Goal: Transaction & Acquisition: Purchase product/service

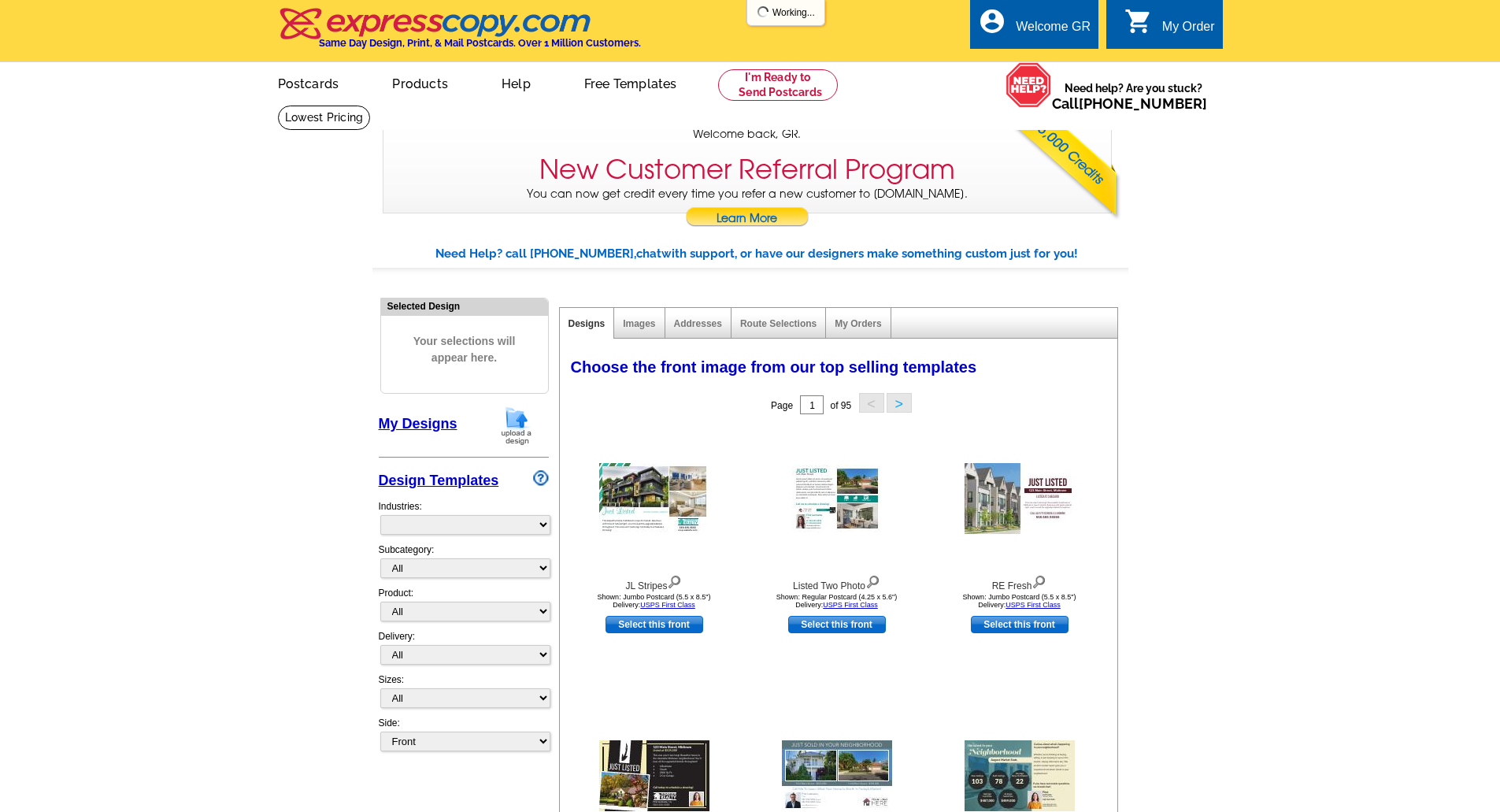
select select "785"
click at [517, 421] on img at bounding box center [517, 425] width 41 height 40
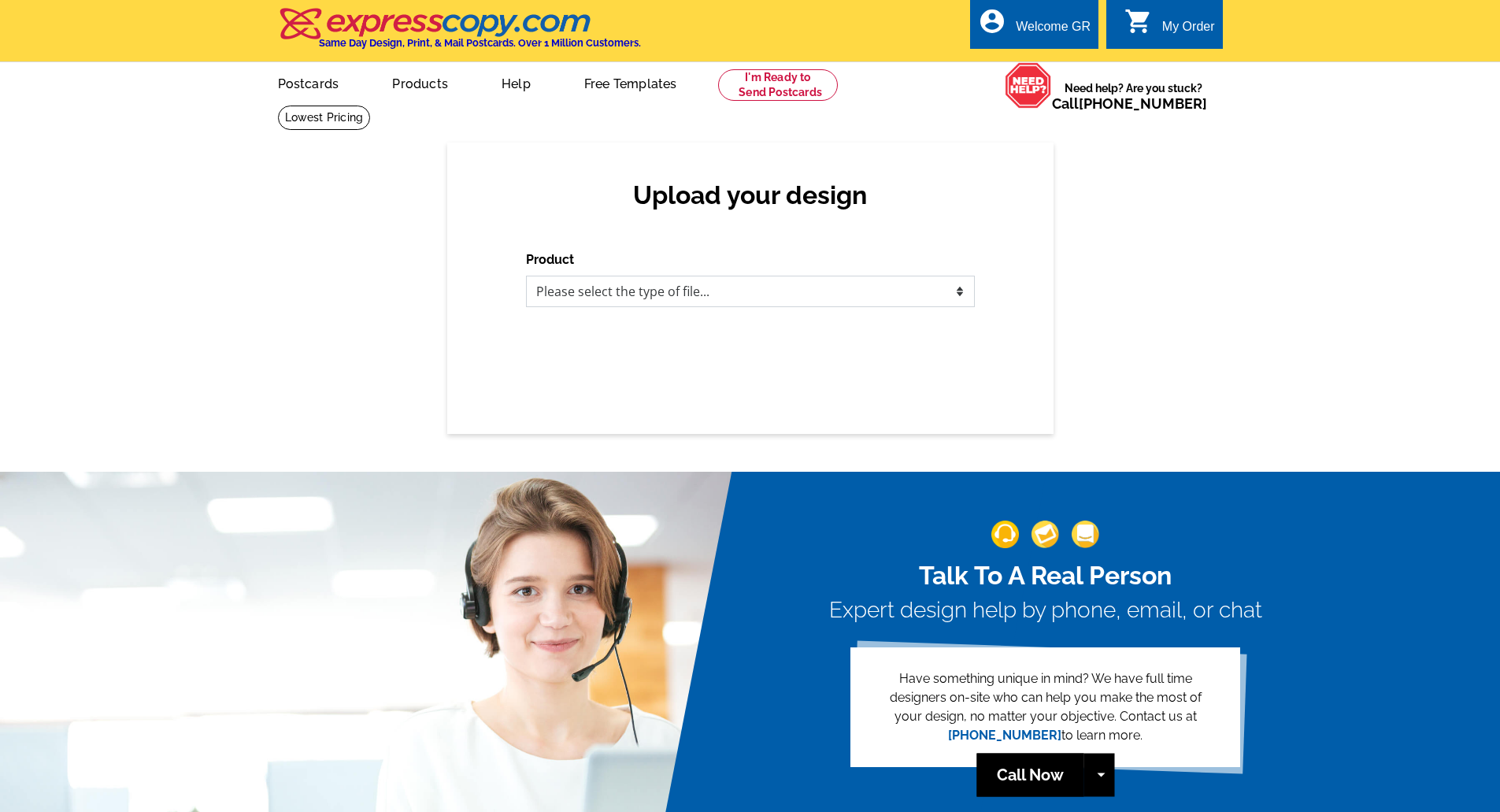
click at [615, 300] on select "Please select the type of file... Postcards Business Cards Letters and flyers G…" at bounding box center [750, 291] width 449 height 31
select select "3"
click at [526, 277] on select "Please select the type of file... Postcards Business Cards Letters and flyers G…" at bounding box center [750, 291] width 449 height 31
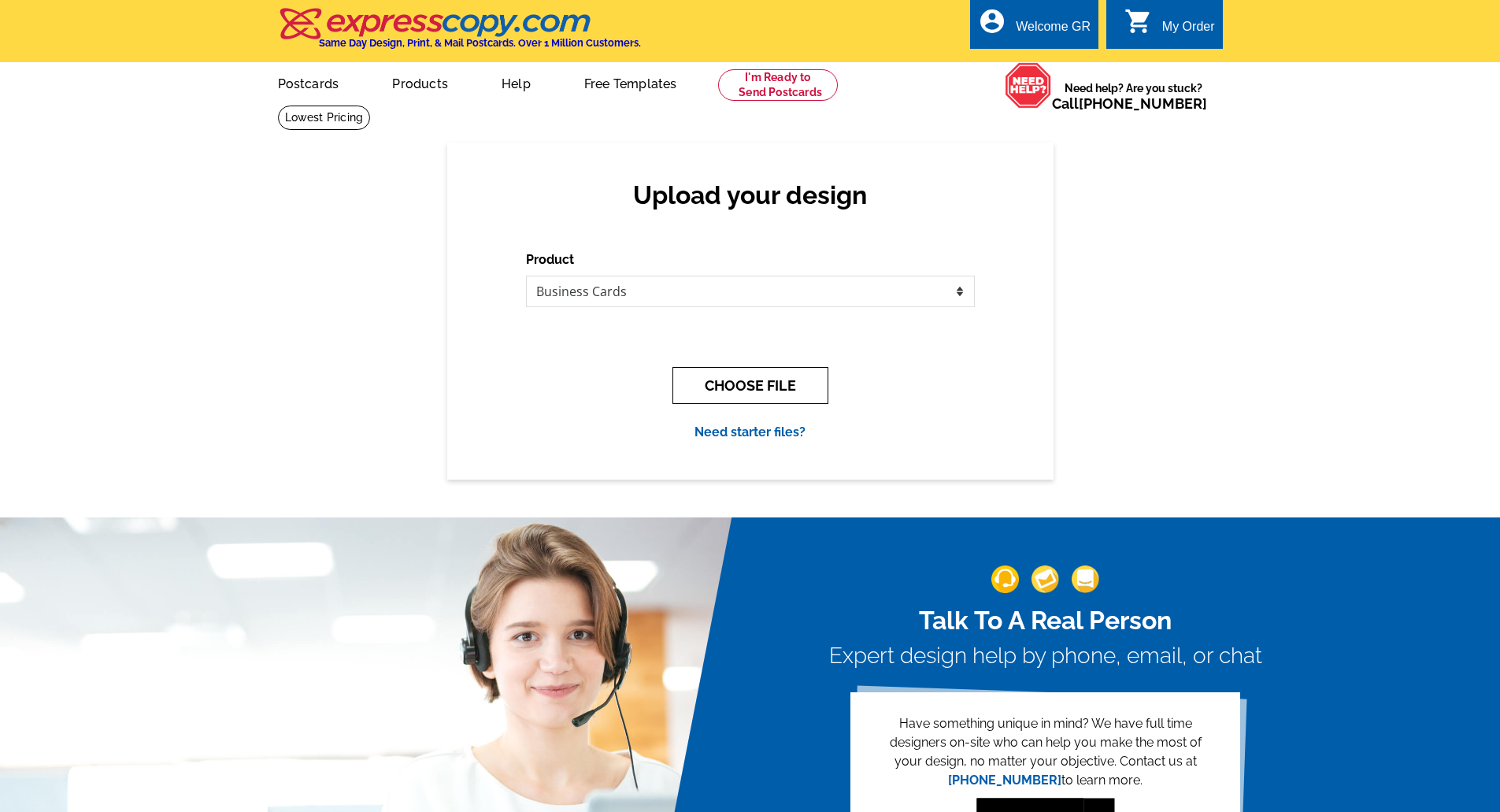
click at [713, 387] on button "CHOOSE FILE" at bounding box center [750, 385] width 156 height 37
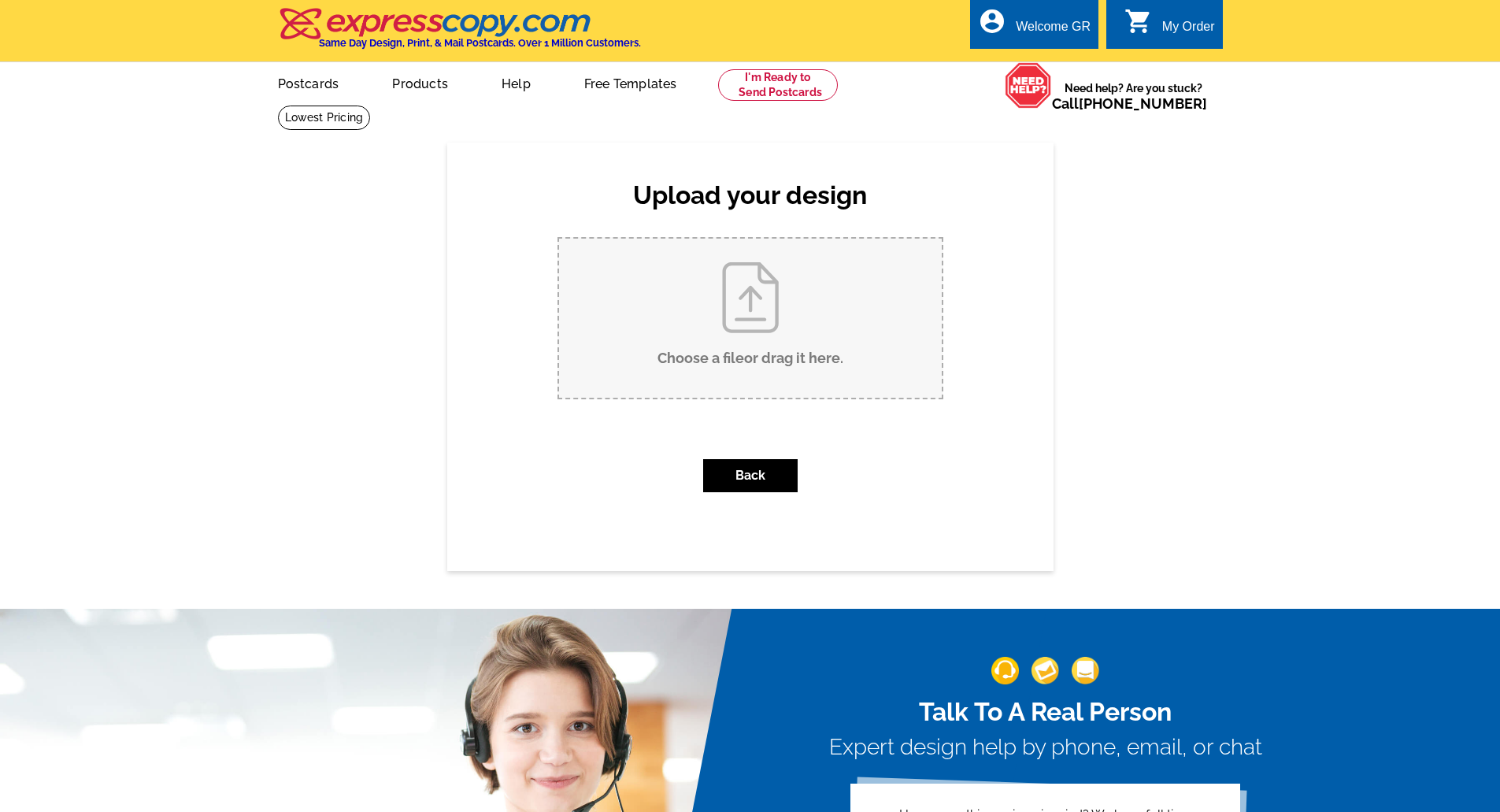
click at [720, 361] on input "Choose a file or drag it here ." at bounding box center [750, 318] width 383 height 159
click at [754, 301] on input "Choose a file or drag it here ." at bounding box center [750, 318] width 383 height 159
type input "C:\fakepath\Al Lizarralde Business Cards.pdf"
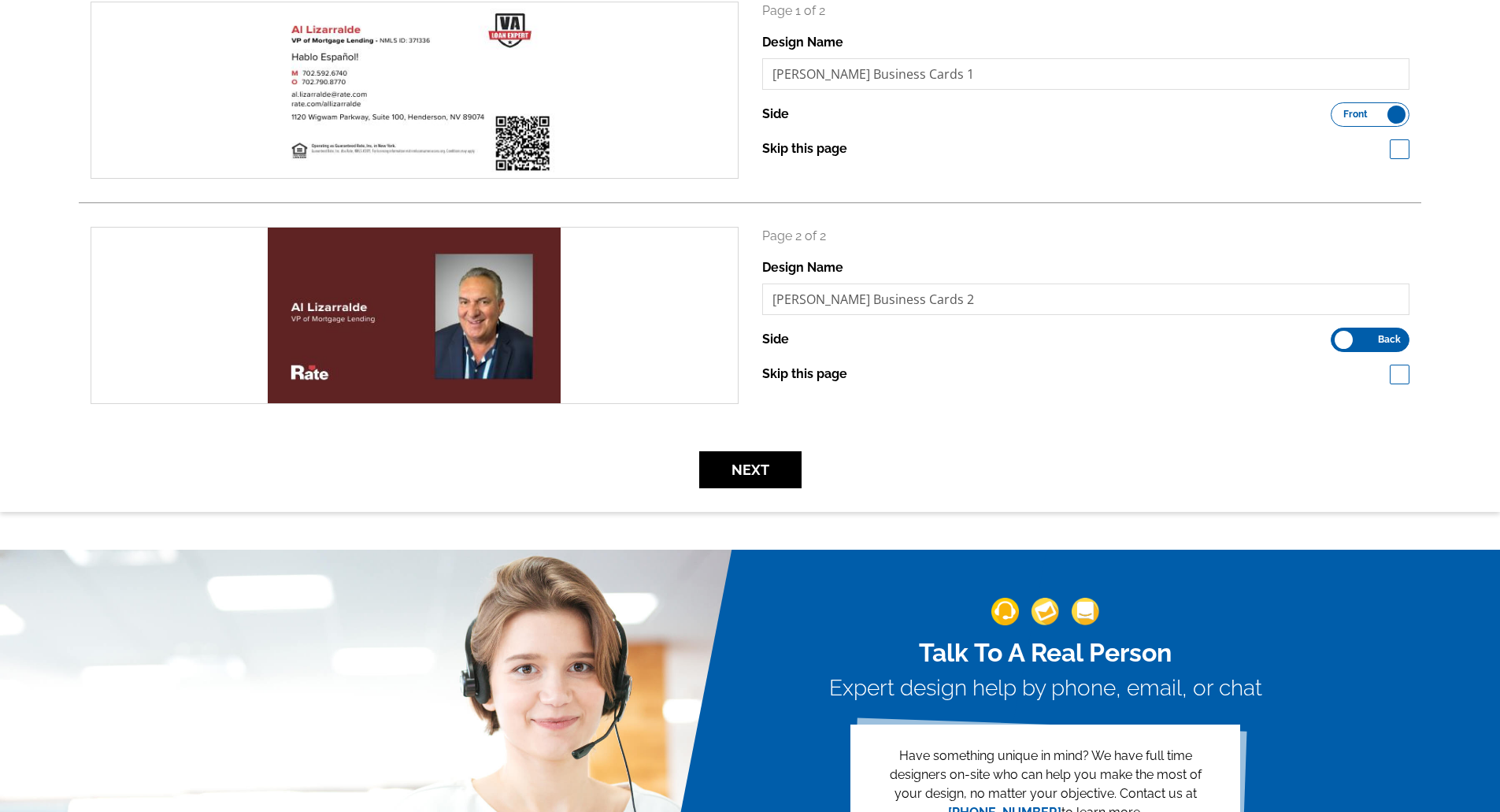
scroll to position [260, 0]
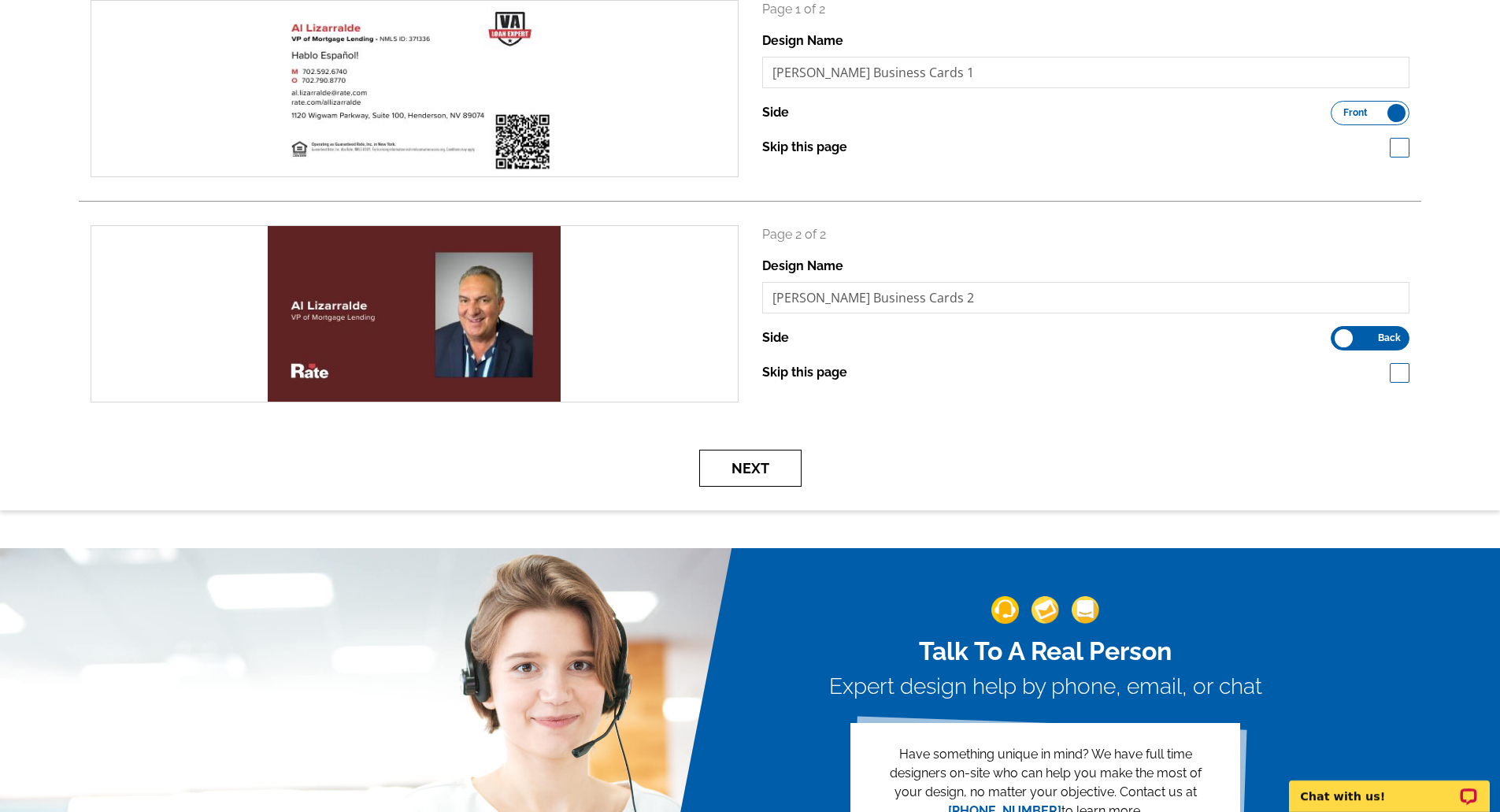
click at [750, 468] on button "Next" at bounding box center [750, 468] width 102 height 37
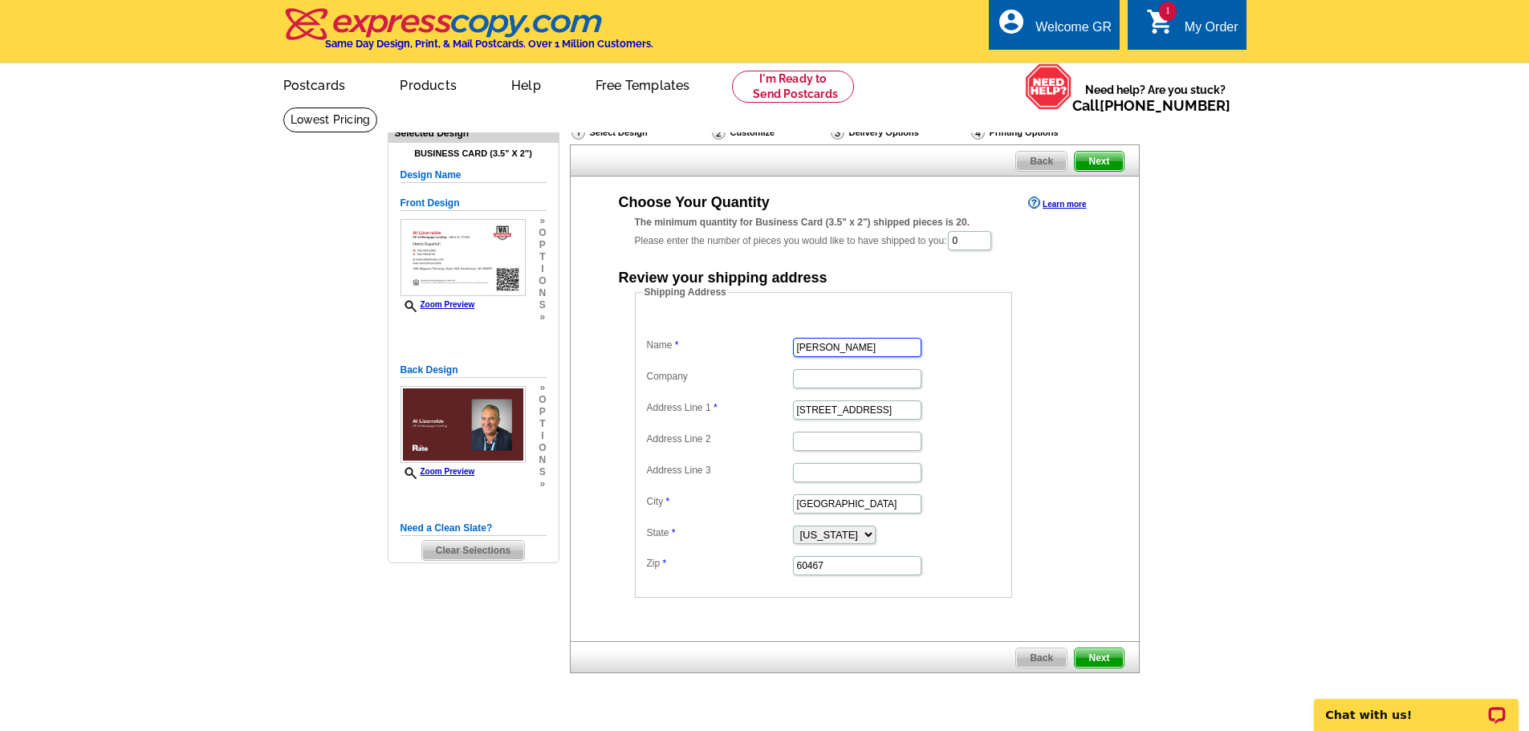
click at [871, 352] on input "Linda Lownes" at bounding box center [857, 347] width 128 height 19
type input "Al Lizarralde"
type input "Rate"
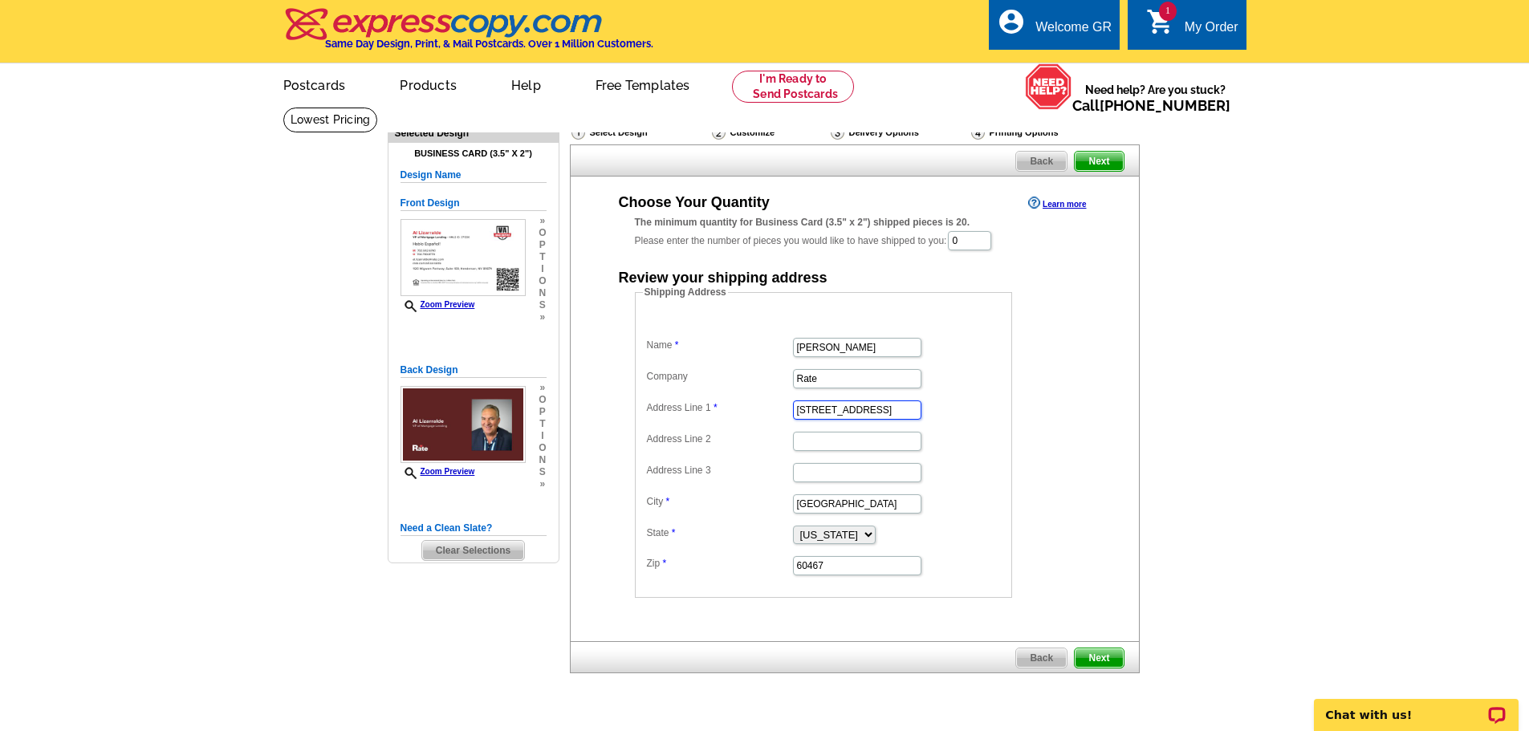
type input "1670 Wagon Wheel Drive"
type input "Henderson"
select select "NV"
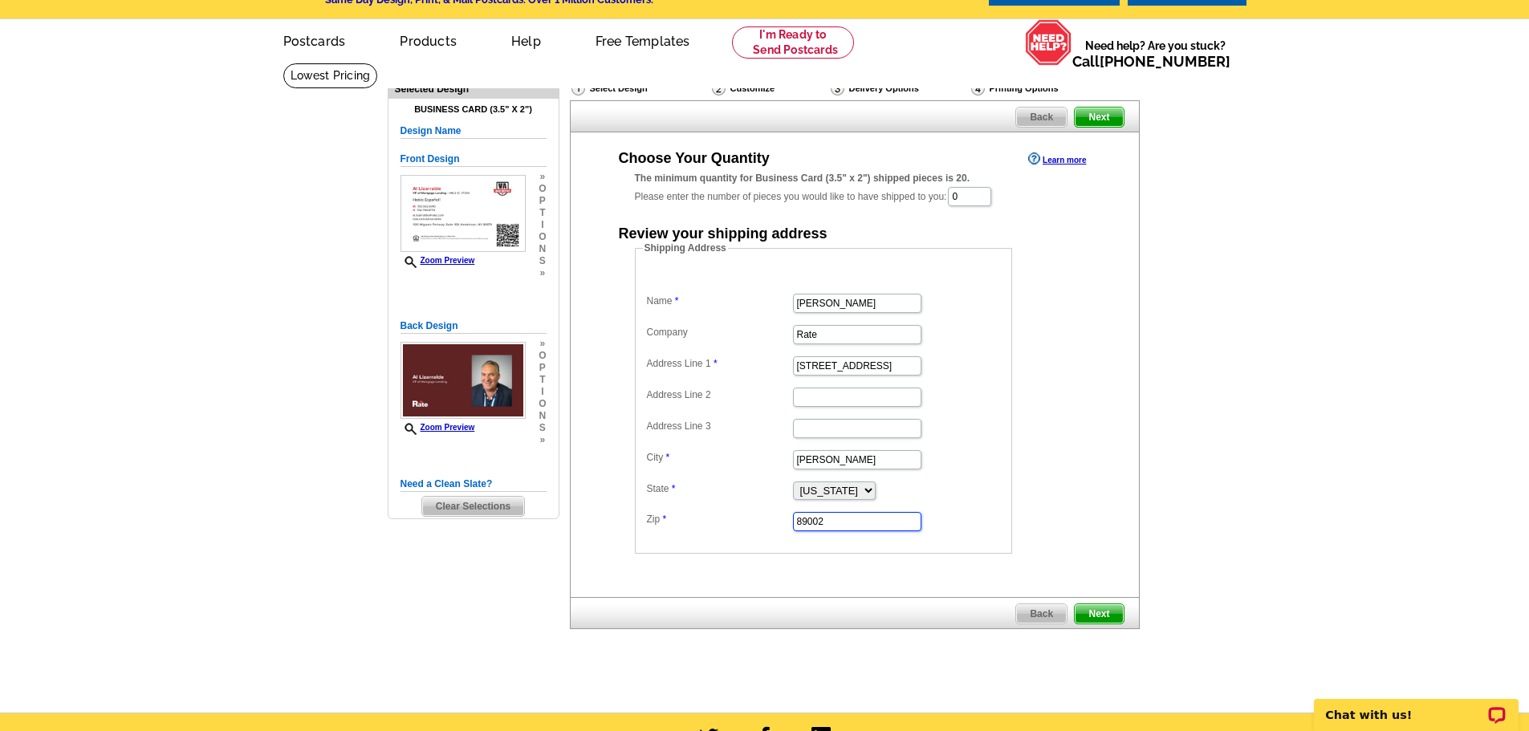
scroll to position [80, 0]
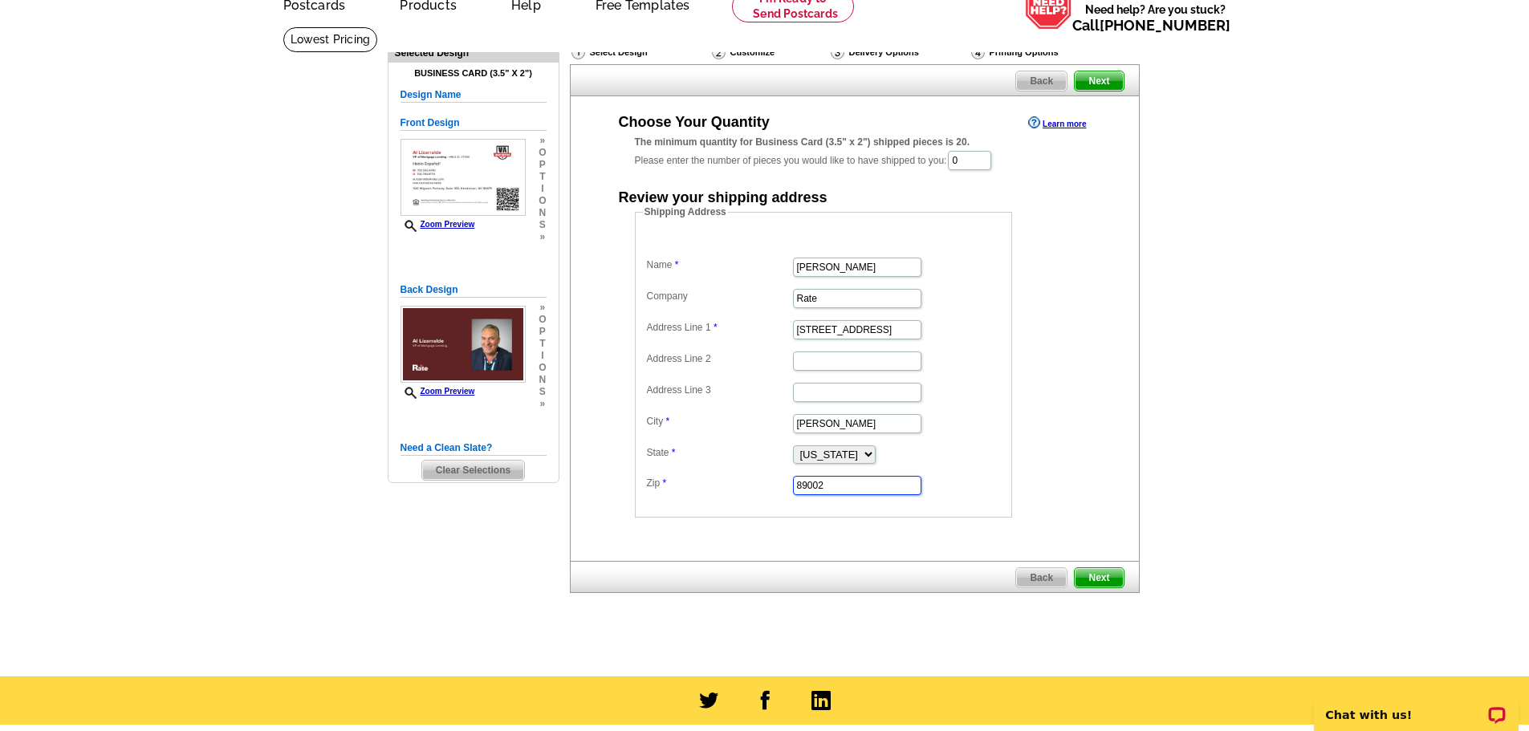
type input "89002"
click at [977, 165] on input "0" at bounding box center [969, 160] width 43 height 19
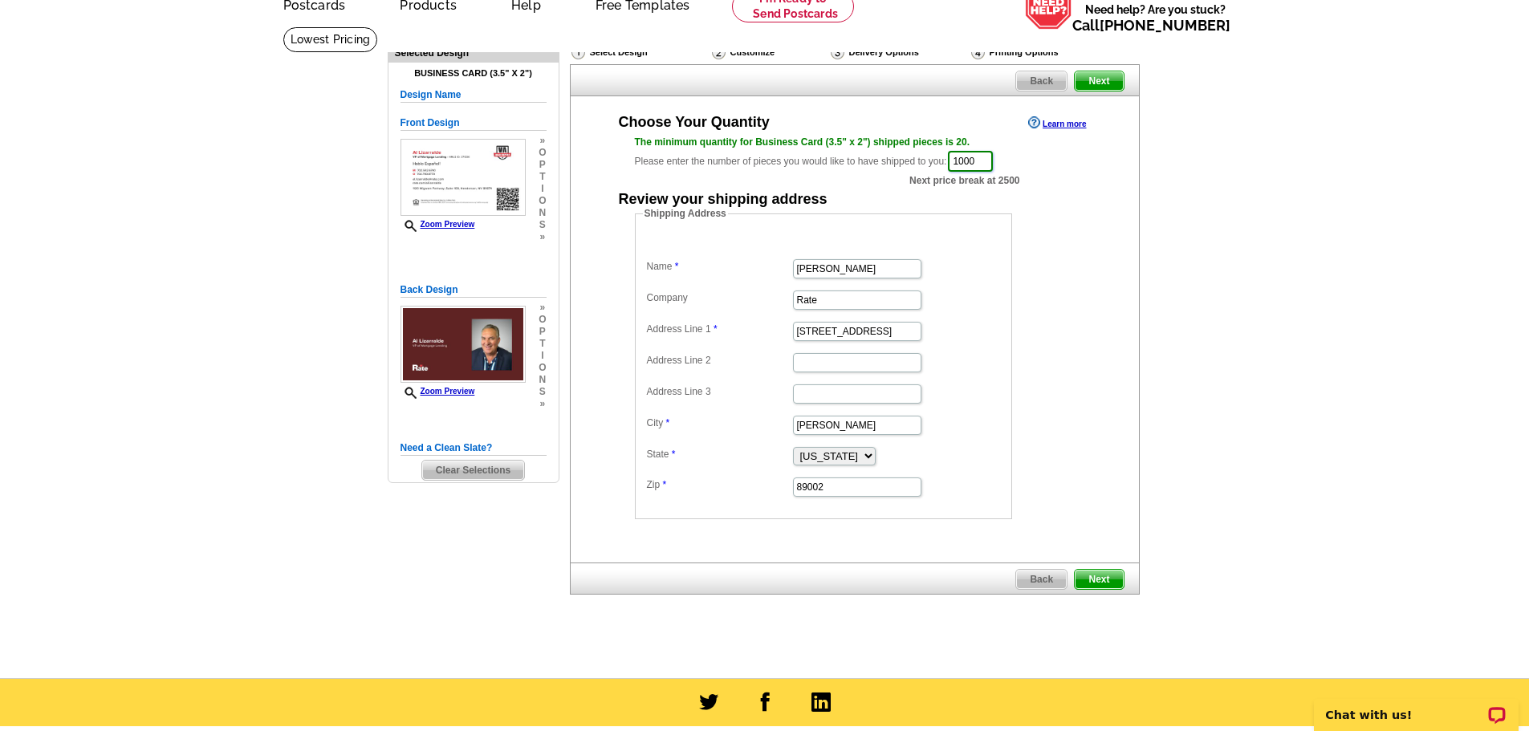
type input "1000"
click at [1100, 585] on span "Next" at bounding box center [1099, 579] width 48 height 19
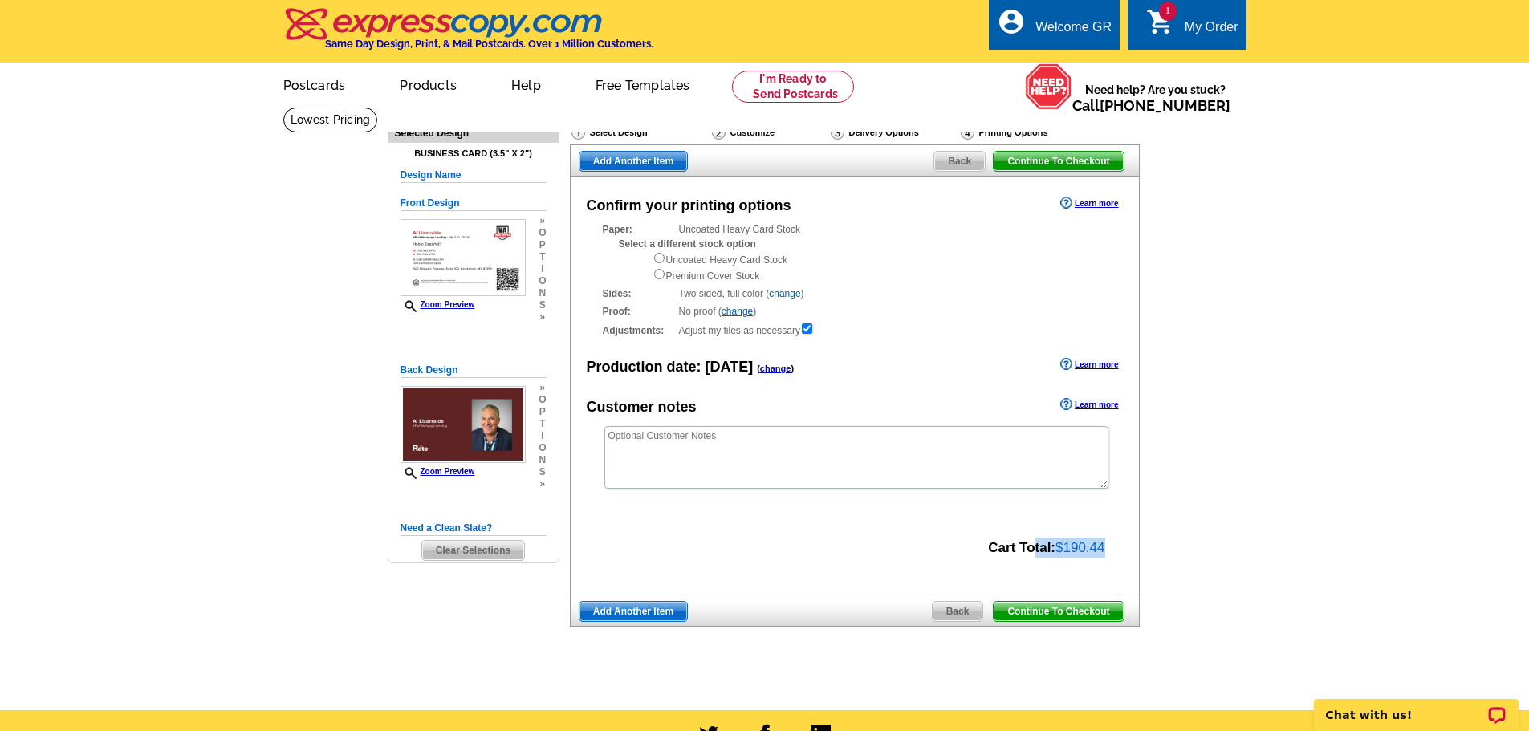
drag, startPoint x: 1105, startPoint y: 550, endPoint x: 1022, endPoint y: 552, distance: 83.5
click at [1025, 550] on div "Cart Total: $190.44" at bounding box center [846, 546] width 551 height 23
click at [1021, 552] on strong "Cart Total:" at bounding box center [1021, 547] width 67 height 15
click at [1063, 610] on span "Continue To Checkout" at bounding box center [1058, 611] width 129 height 19
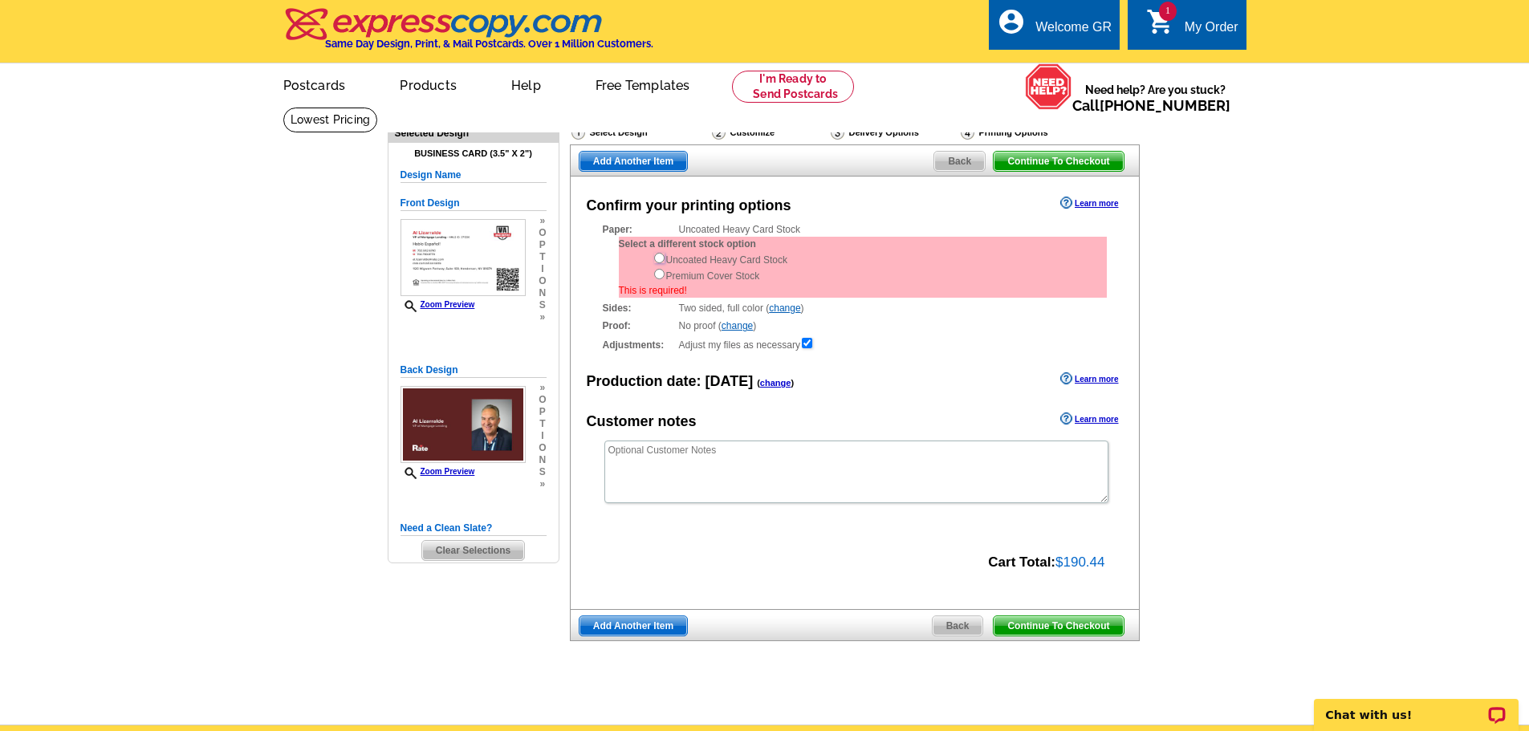
drag, startPoint x: 661, startPoint y: 259, endPoint x: 821, endPoint y: 297, distance: 164.9
click at [661, 258] on input "radio" at bounding box center [659, 258] width 10 height 10
radio input "true"
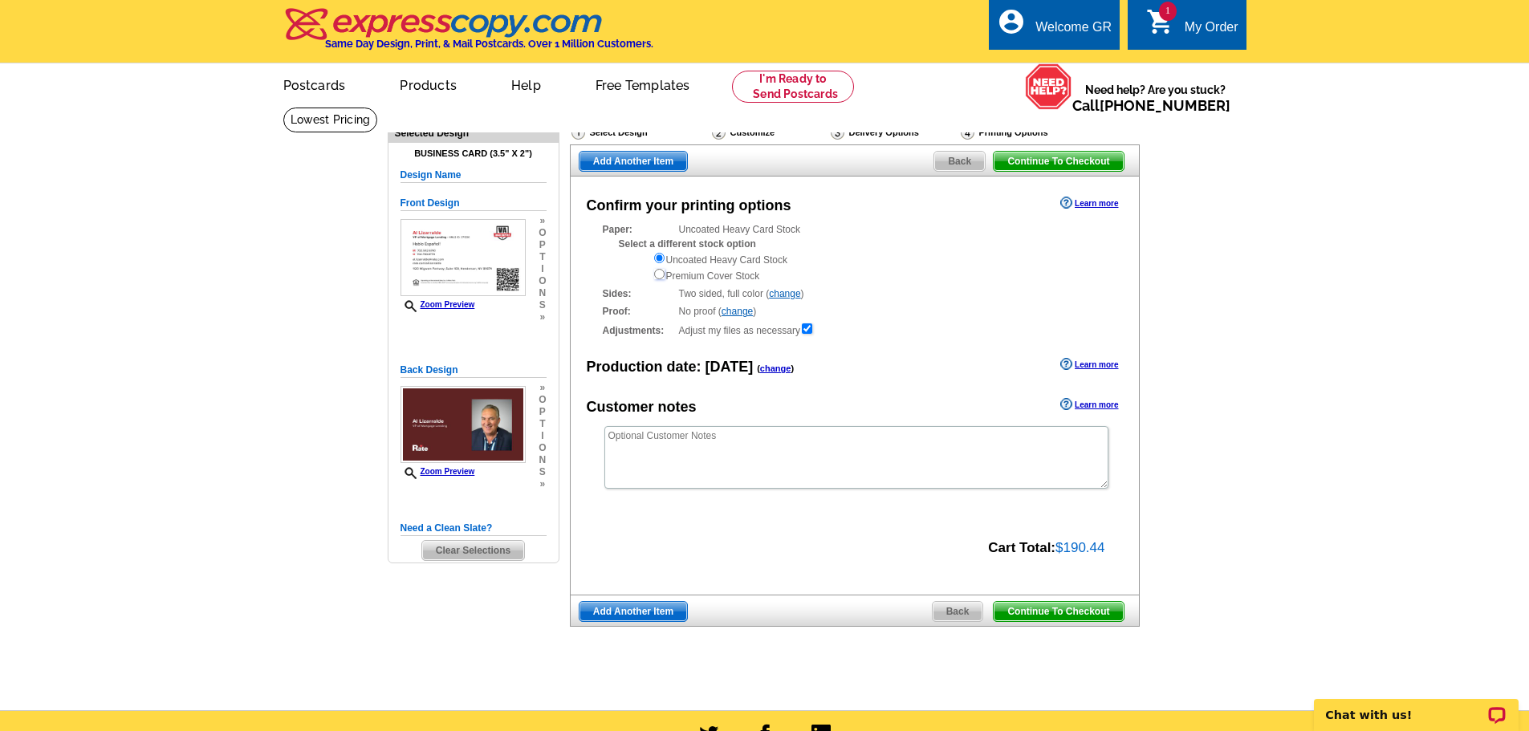
click at [660, 274] on input "radio" at bounding box center [659, 274] width 10 height 10
radio input "true"
click at [656, 261] on input "radio" at bounding box center [659, 258] width 10 height 10
radio input "true"
click at [1206, 31] on div "My Order" at bounding box center [1212, 31] width 54 height 22
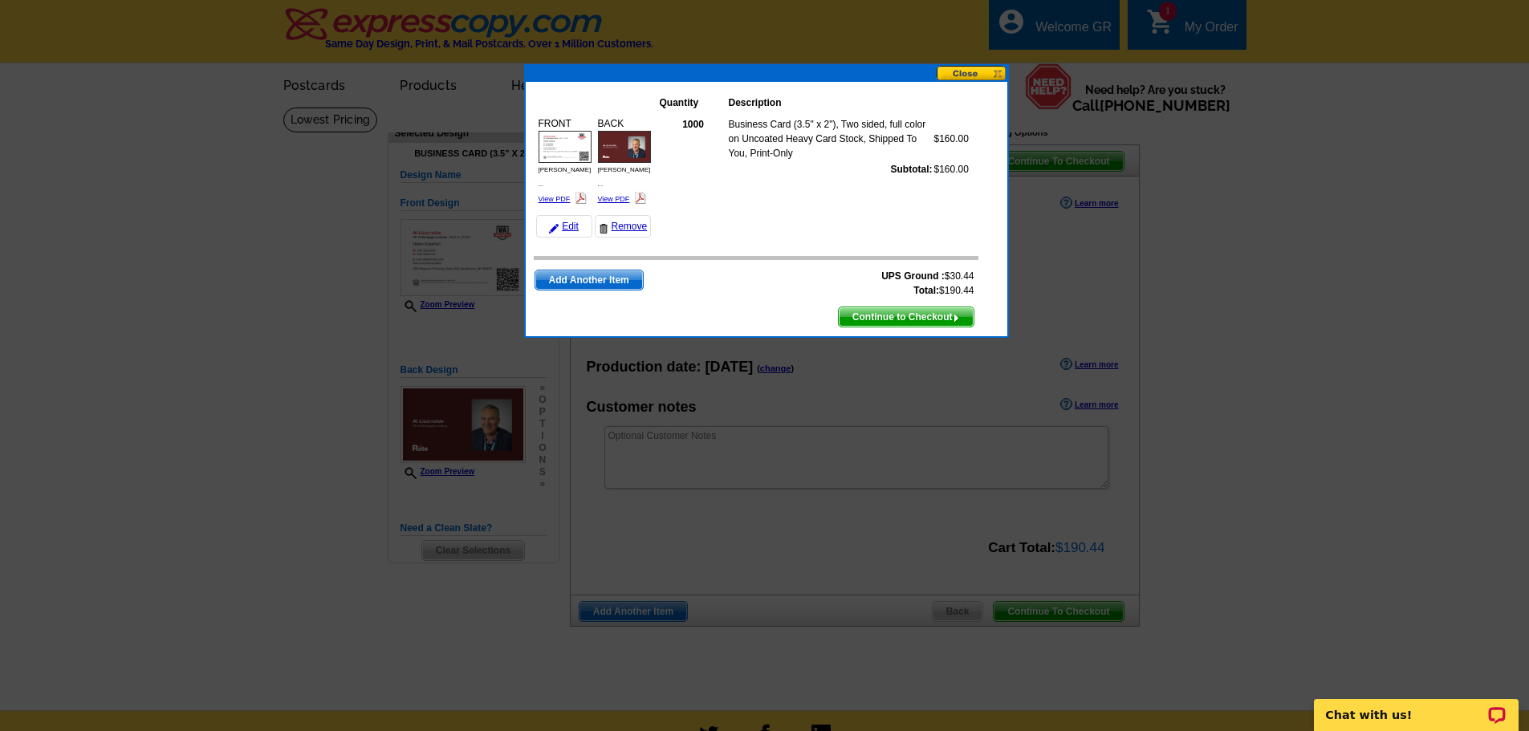
click at [965, 75] on button at bounding box center [972, 73] width 71 height 15
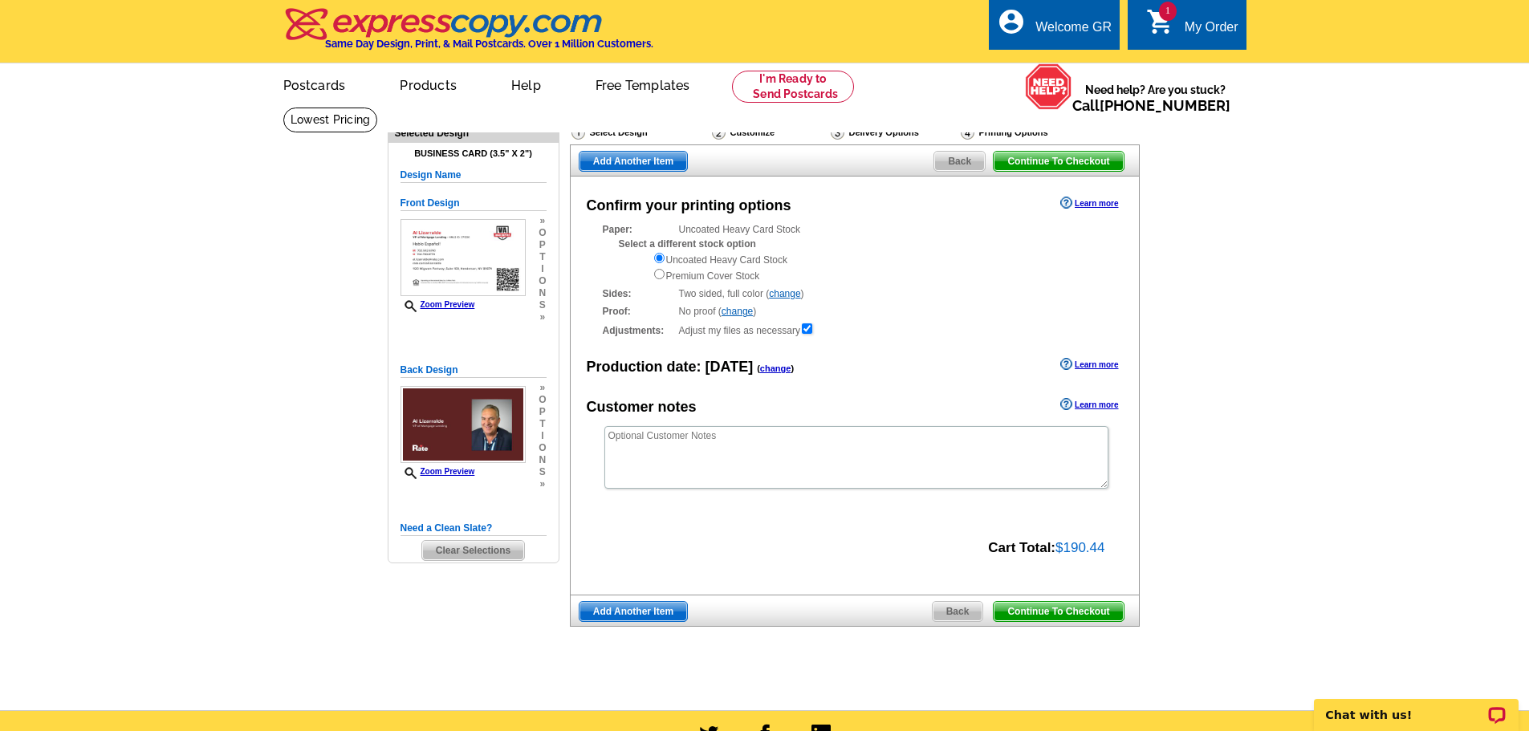
click at [1209, 324] on main "Need Help? call 800-260-5887, chat with support, or have our designers make som…" at bounding box center [764, 409] width 1529 height 604
click at [1070, 613] on span "Continue To Checkout" at bounding box center [1058, 611] width 129 height 19
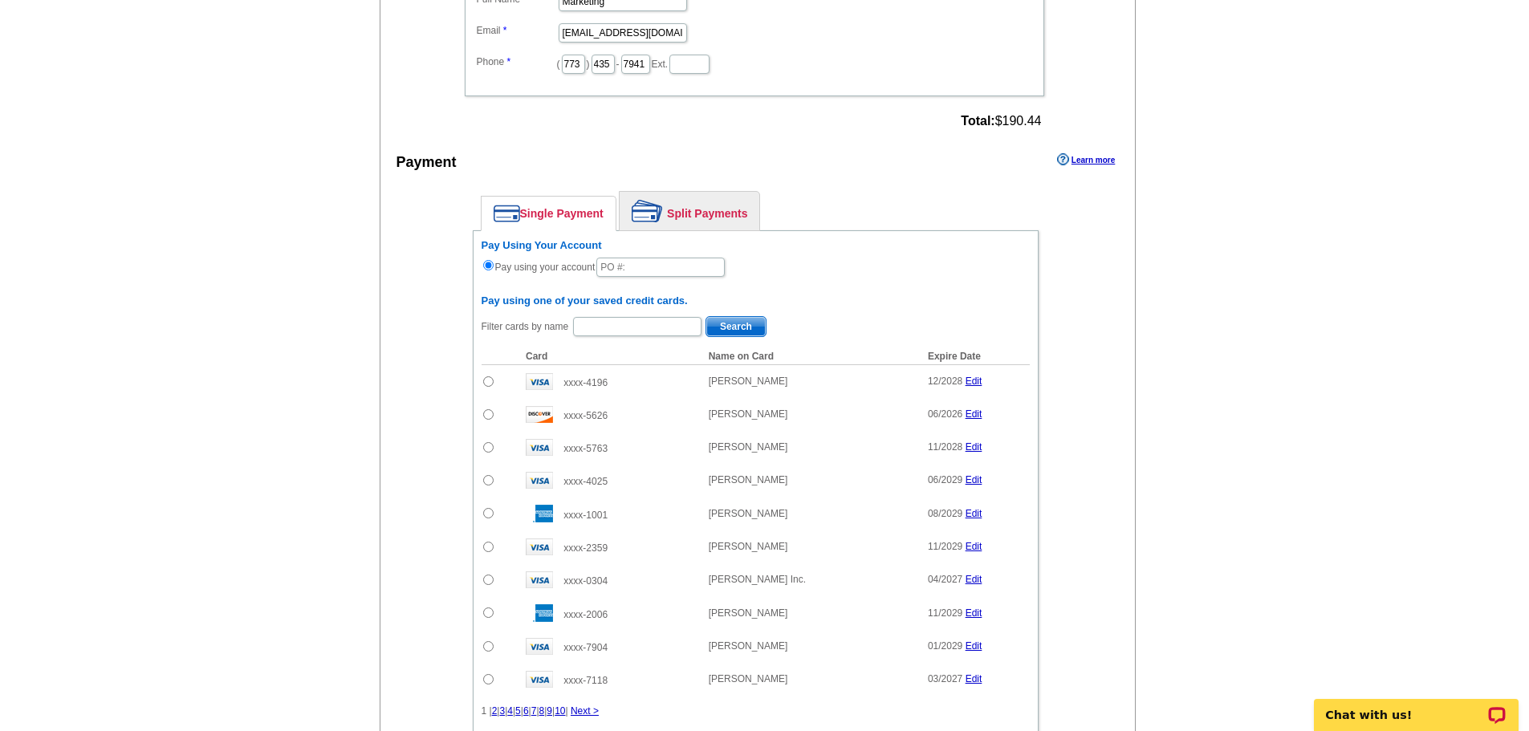
scroll to position [963, 0]
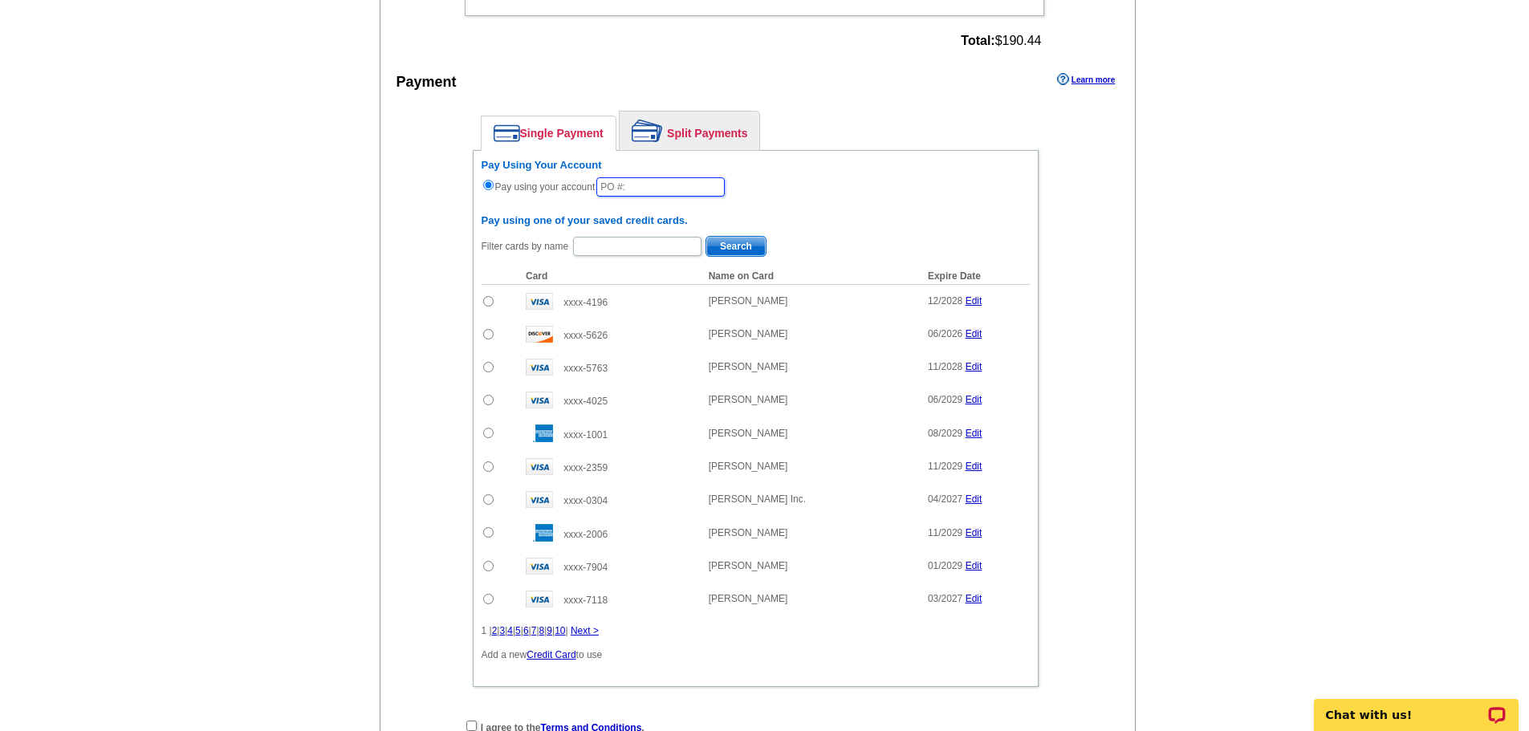
click at [688, 191] on input "text" at bounding box center [660, 186] width 128 height 19
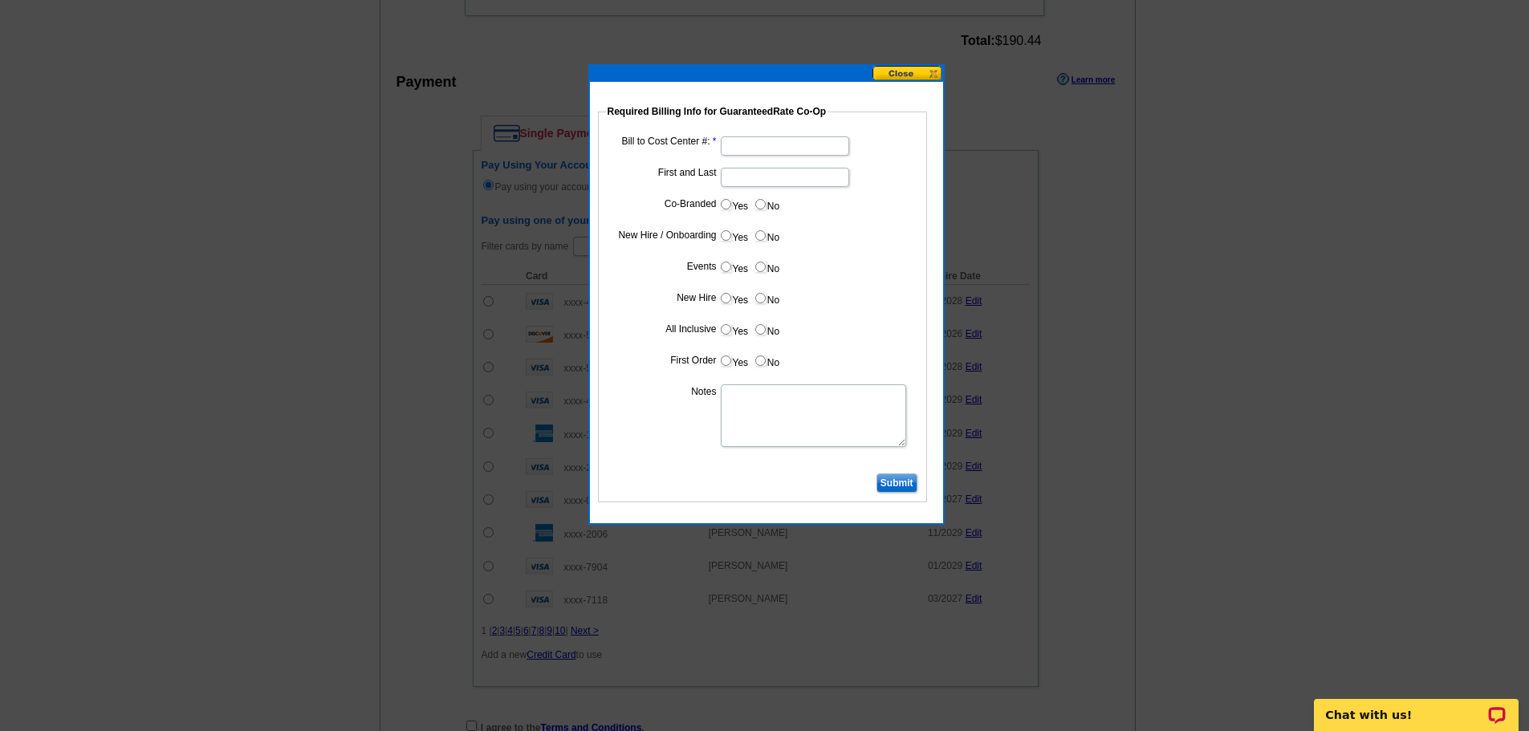
type input "9182025"
click at [755, 149] on input "Bill to Cost Center #:" at bounding box center [785, 145] width 128 height 19
type input "5281"
click at [789, 176] on input "First and Last" at bounding box center [785, 177] width 128 height 19
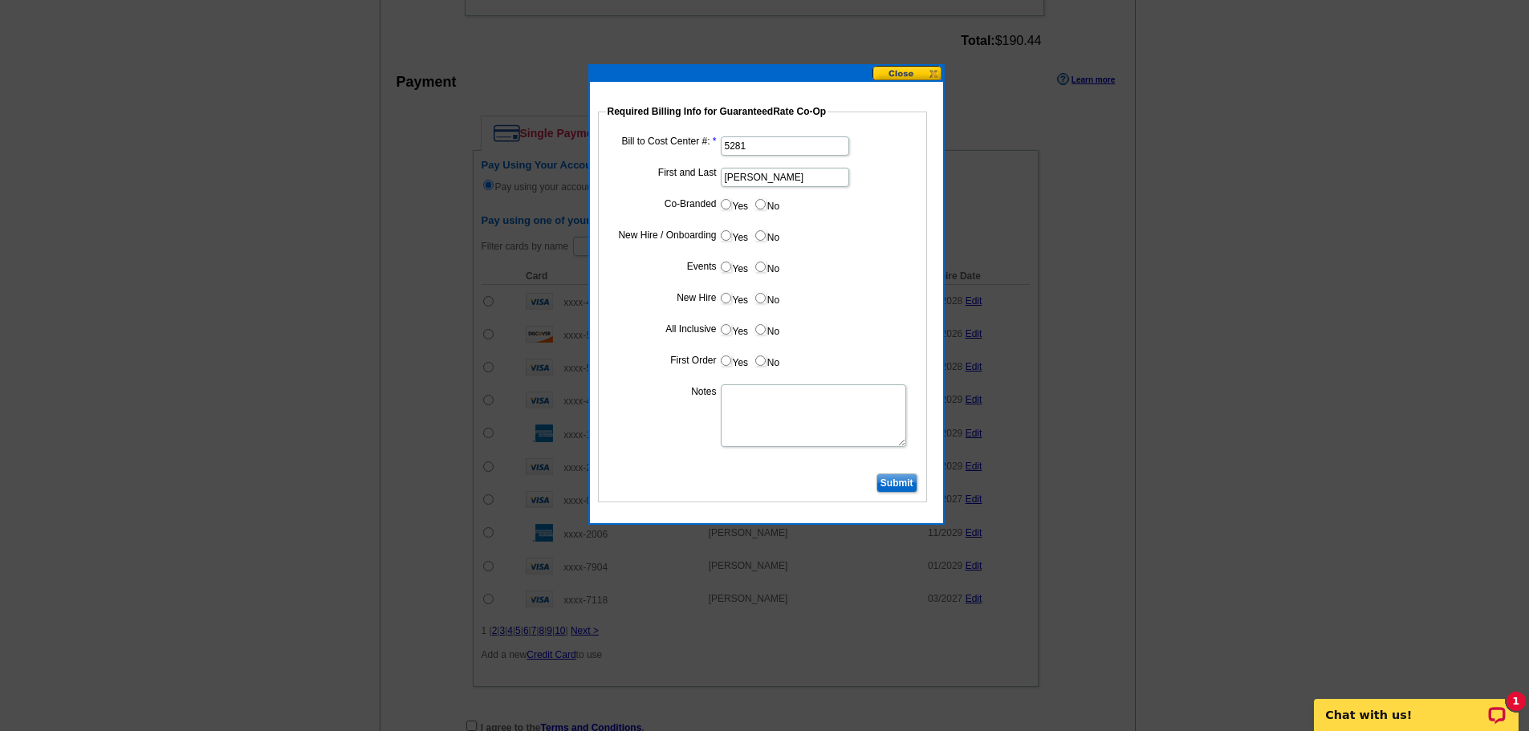
type input "[PERSON_NAME]"
click at [763, 205] on input "No" at bounding box center [760, 204] width 10 height 10
radio input "true"
click at [730, 237] on input "Yes" at bounding box center [726, 235] width 10 height 10
radio input "true"
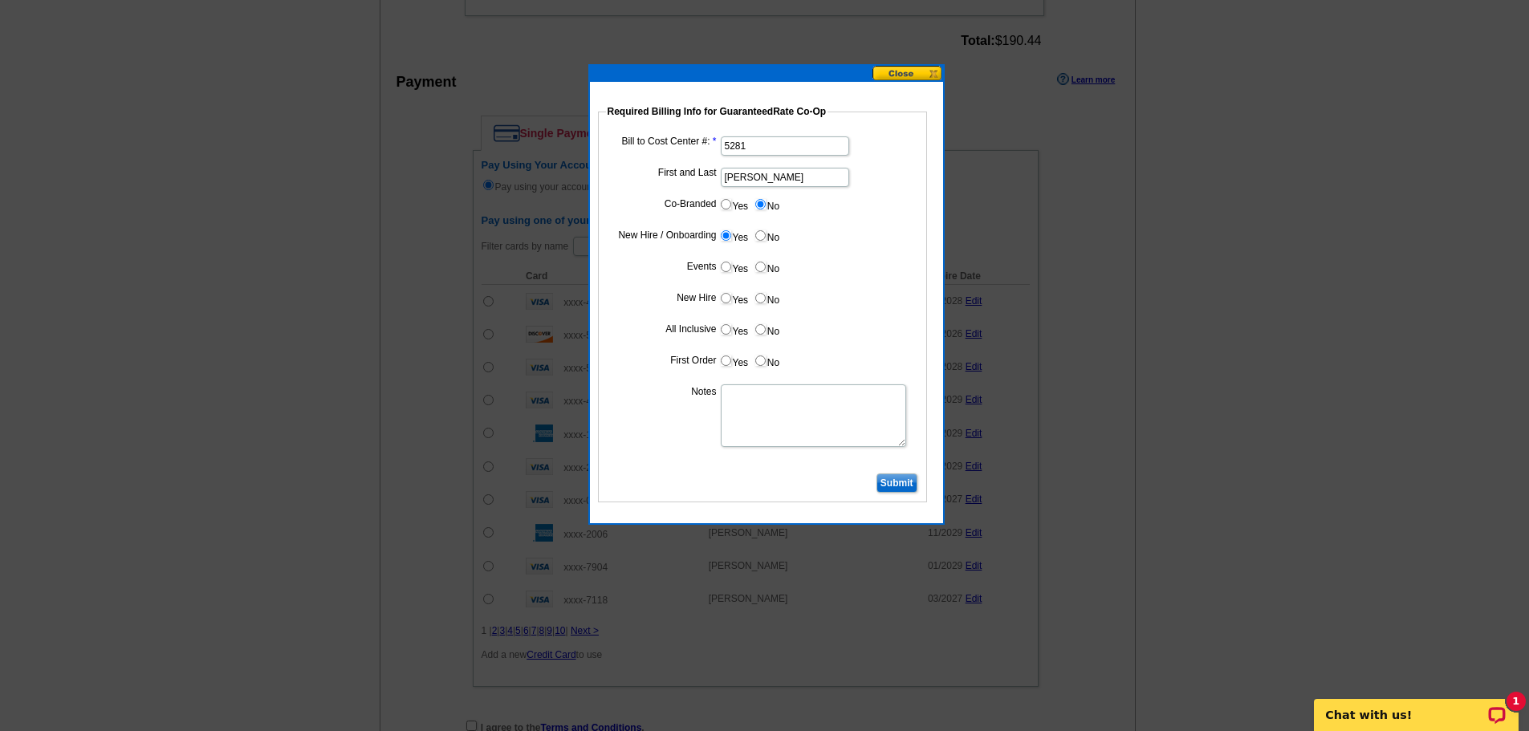
click at [762, 265] on input "No" at bounding box center [760, 267] width 10 height 10
radio input "true"
click at [726, 299] on input "Yes" at bounding box center [726, 298] width 10 height 10
radio input "true"
click at [726, 328] on input "Yes" at bounding box center [726, 329] width 10 height 10
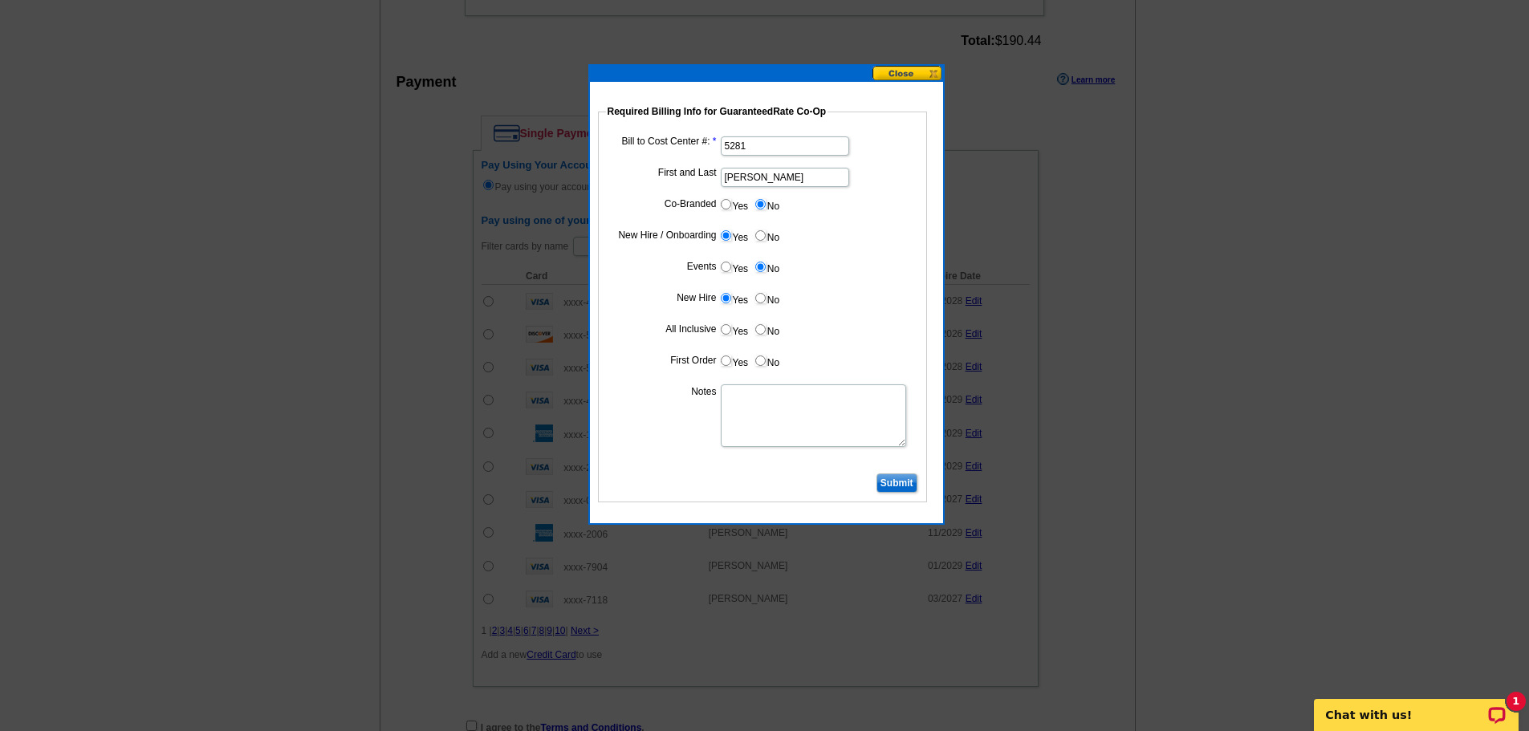
radio input "true"
click at [725, 362] on input "Yes" at bounding box center [726, 361] width 10 height 10
radio input "true"
click at [759, 412] on textarea "Notes" at bounding box center [813, 415] width 185 height 63
click at [769, 416] on textarea "Notes" at bounding box center [813, 415] width 185 height 63
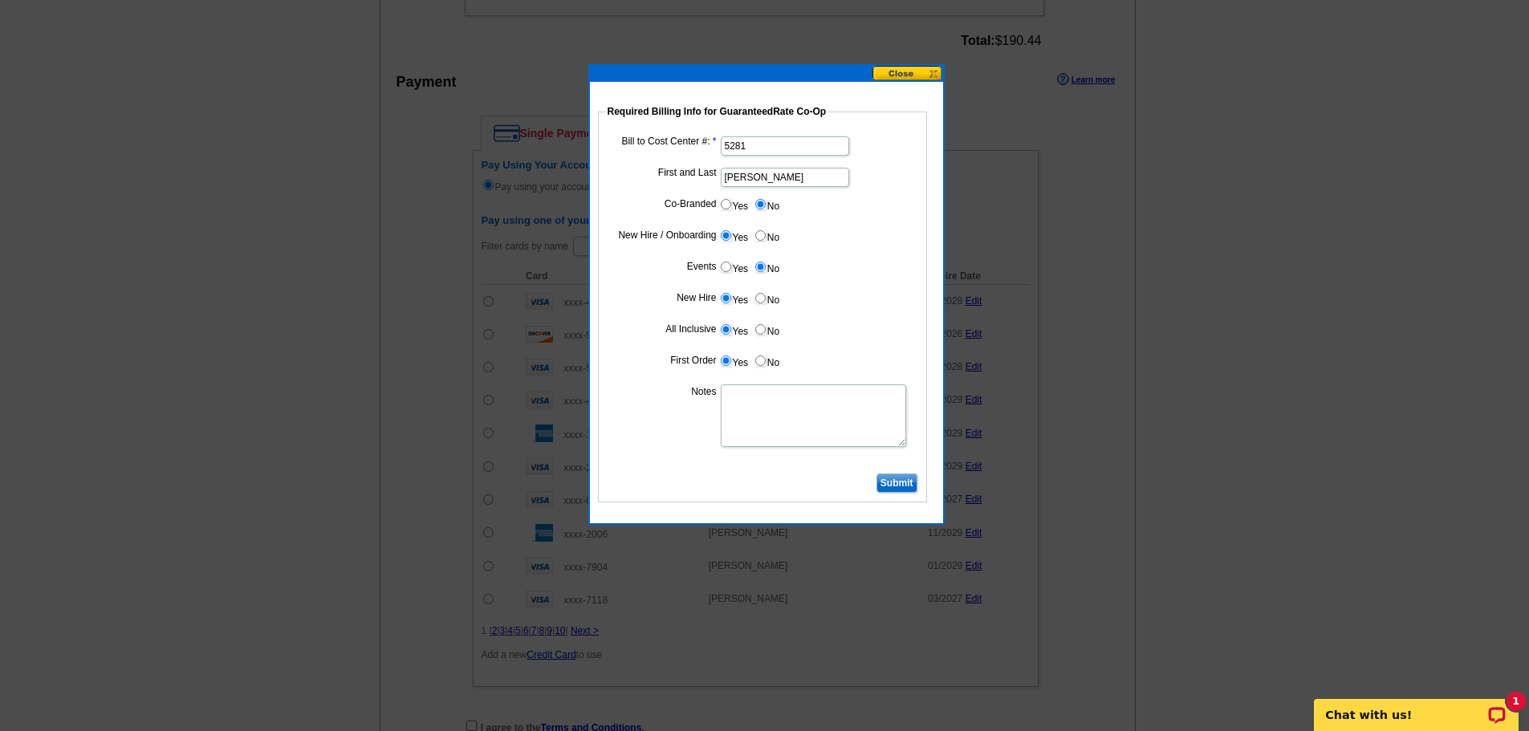
click at [769, 416] on textarea "Notes" at bounding box center [813, 415] width 185 height 63
click at [917, 75] on button at bounding box center [907, 73] width 71 height 15
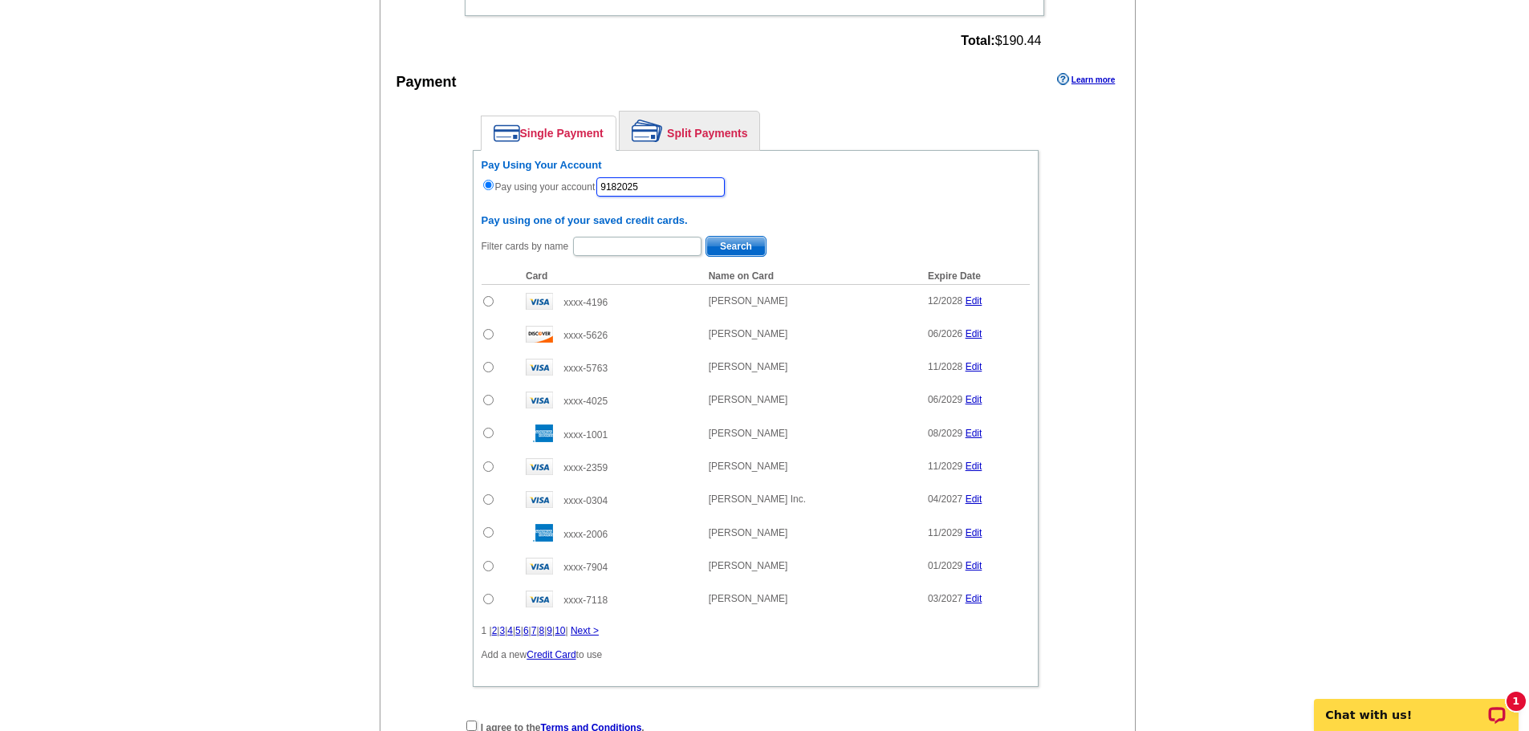
click at [664, 190] on input "9182025" at bounding box center [660, 186] width 128 height 19
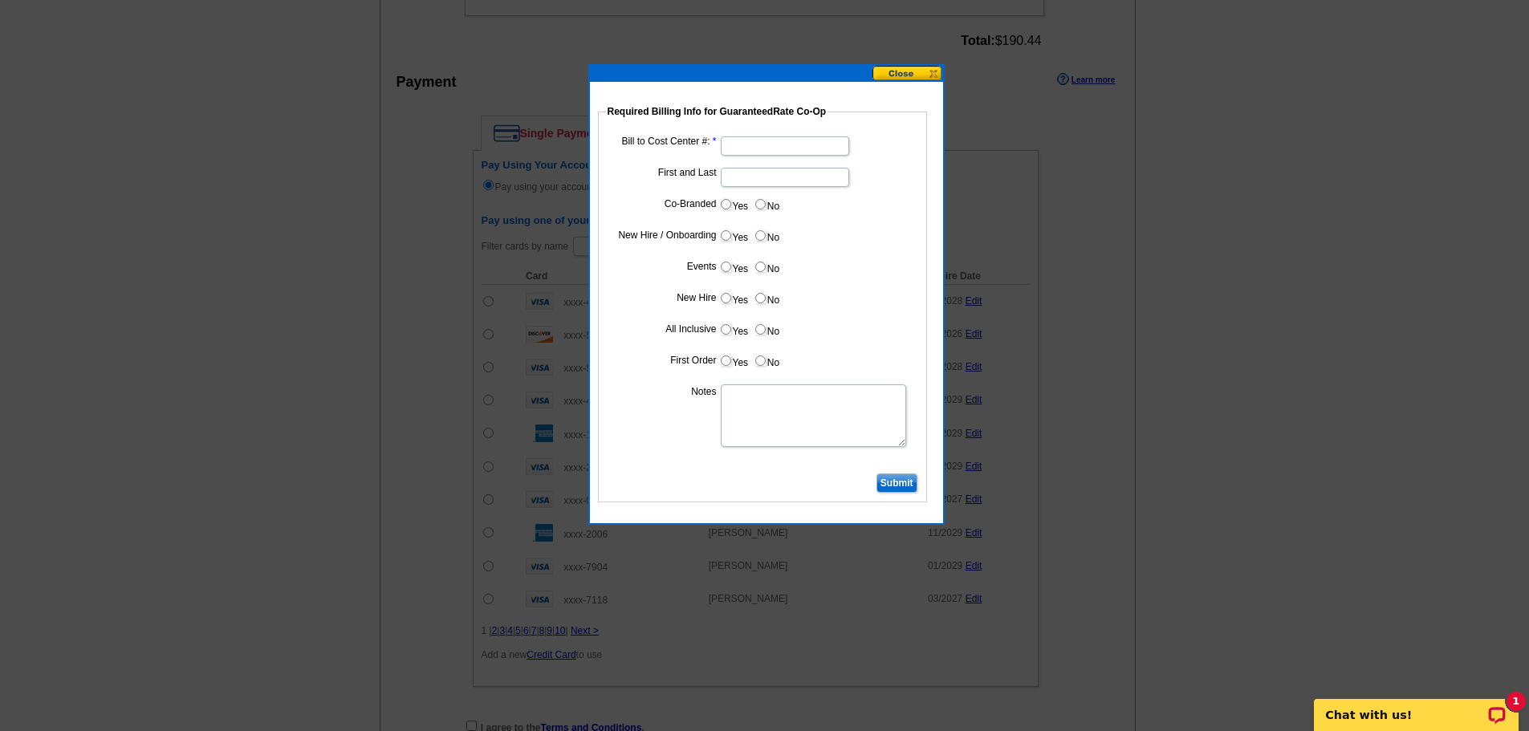
type input "9182025_933_RT"
click at [753, 142] on input "Bill to Cost Center #:" at bounding box center [785, 145] width 128 height 19
type input "5281"
click at [744, 173] on input "First and Last" at bounding box center [785, 177] width 128 height 19
type input "[PERSON_NAME]"
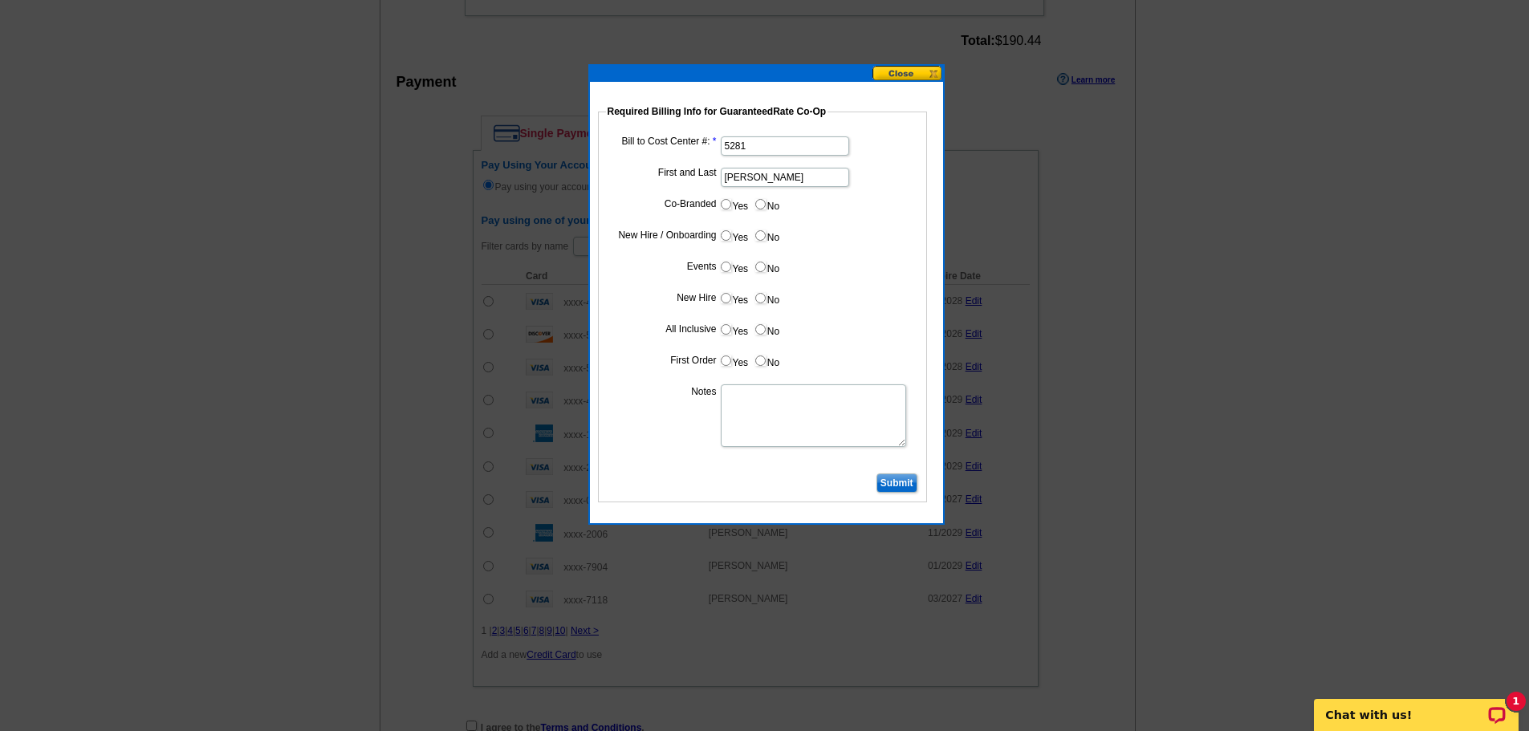
click at [759, 207] on input "No" at bounding box center [760, 204] width 10 height 10
radio input "true"
click at [725, 237] on input "Yes" at bounding box center [726, 235] width 10 height 10
radio input "true"
click at [759, 267] on input "No" at bounding box center [760, 267] width 10 height 10
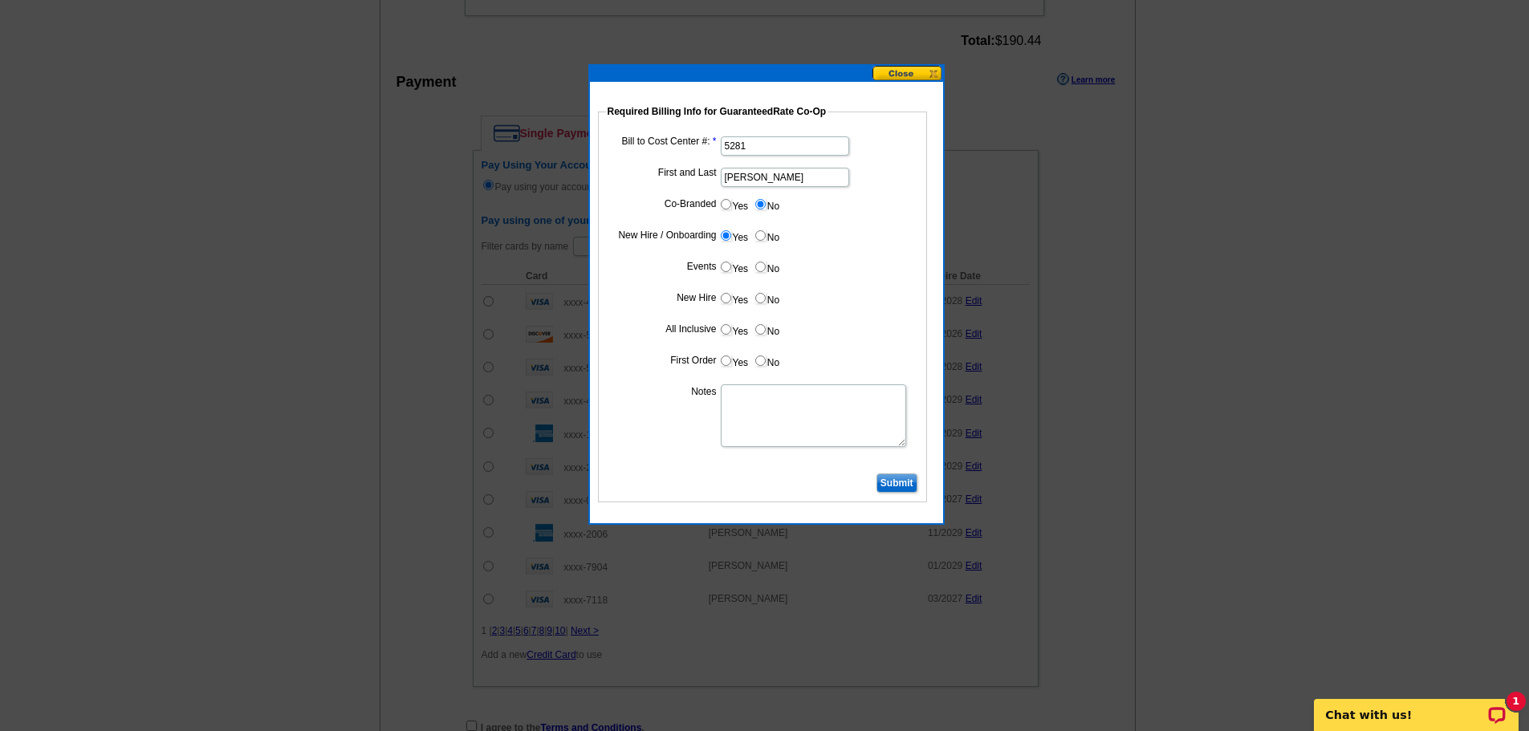
radio input "true"
click at [728, 299] on input "Yes" at bounding box center [726, 298] width 10 height 10
radio input "true"
click at [727, 330] on input "Yes" at bounding box center [726, 329] width 10 height 10
radio input "true"
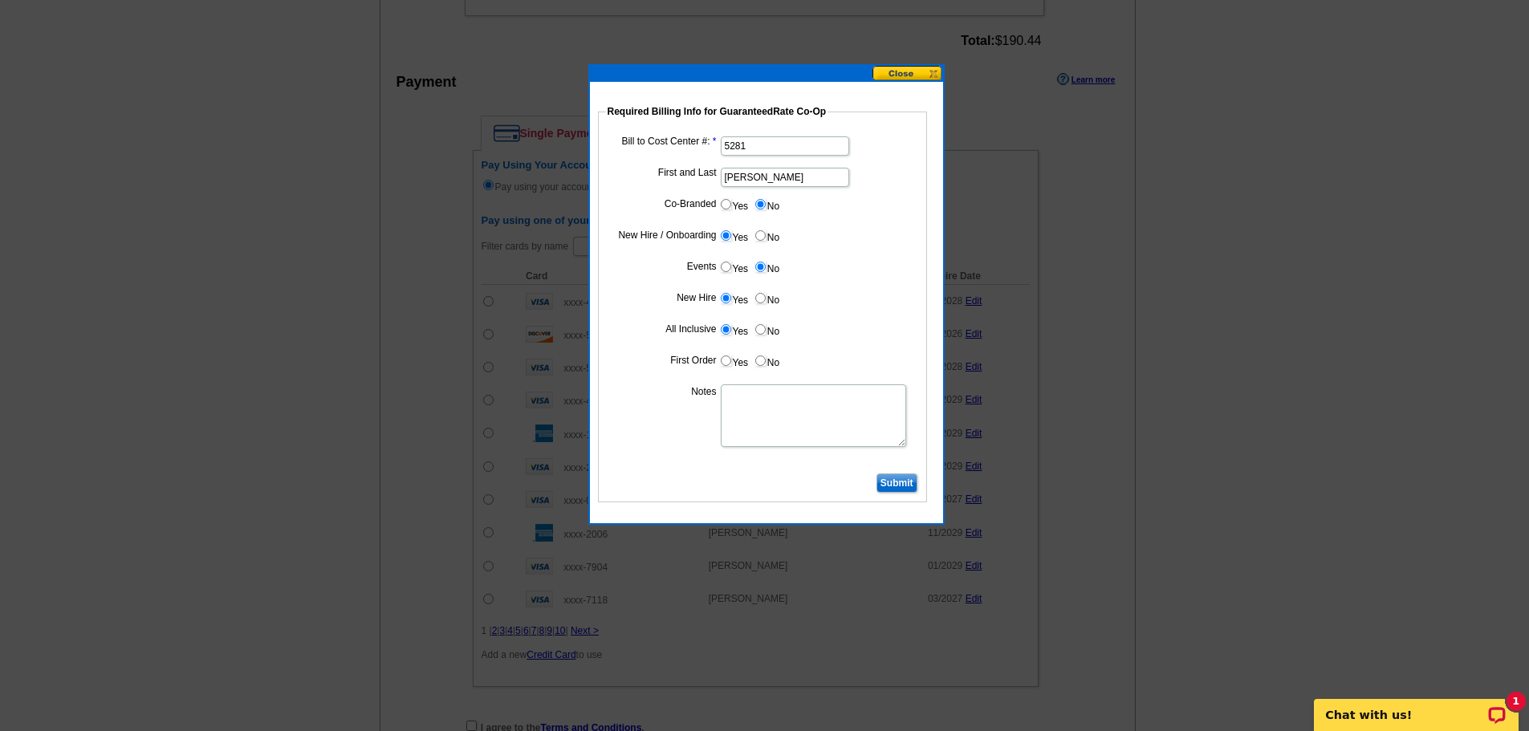
click at [725, 355] on label "Yes" at bounding box center [734, 361] width 30 height 18
click at [725, 356] on input "Yes" at bounding box center [726, 361] width 10 height 10
radio input "true"
click at [758, 409] on textarea "Notes" at bounding box center [813, 415] width 185 height 63
type textarea "5281"
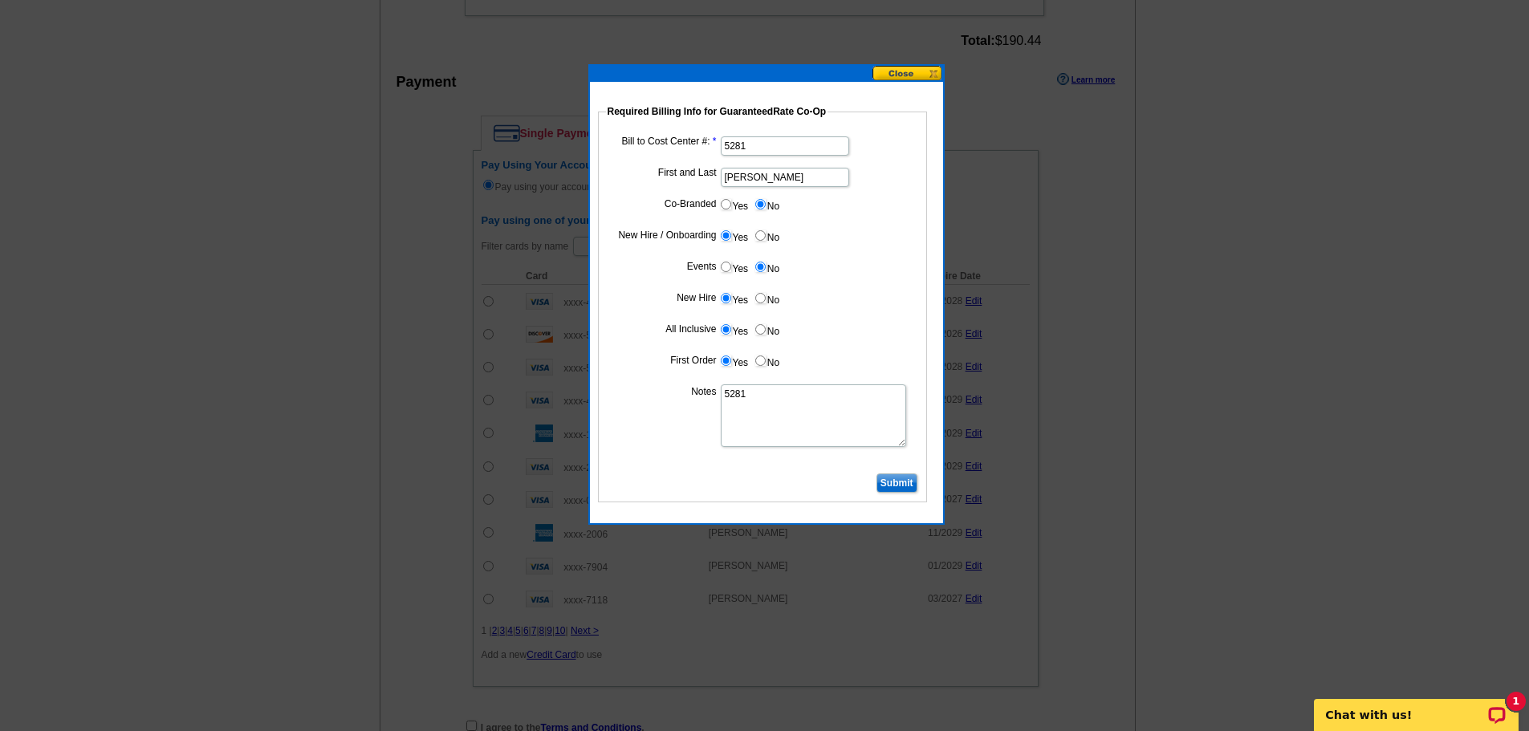
click at [897, 476] on input "Submit" at bounding box center [896, 483] width 41 height 19
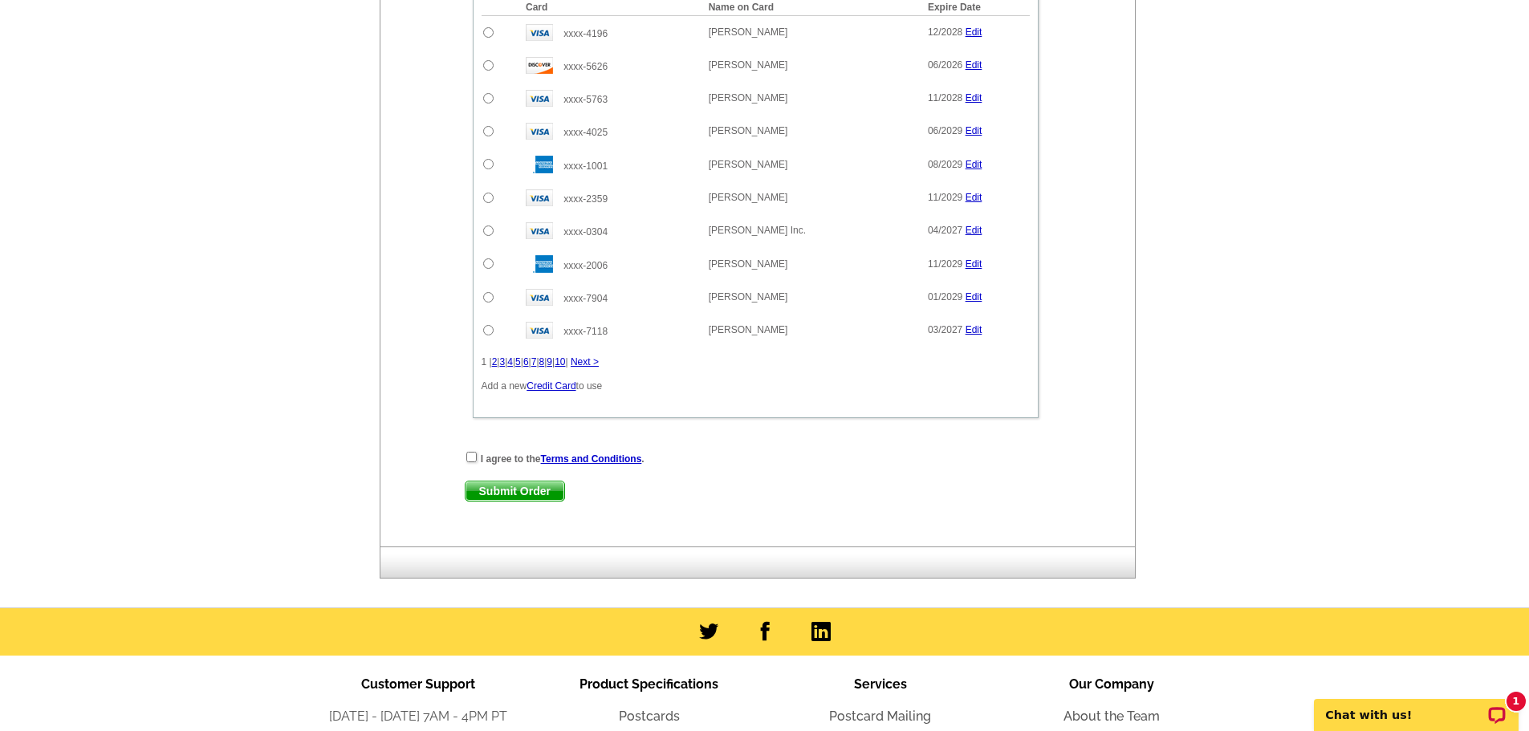
scroll to position [1204, 0]
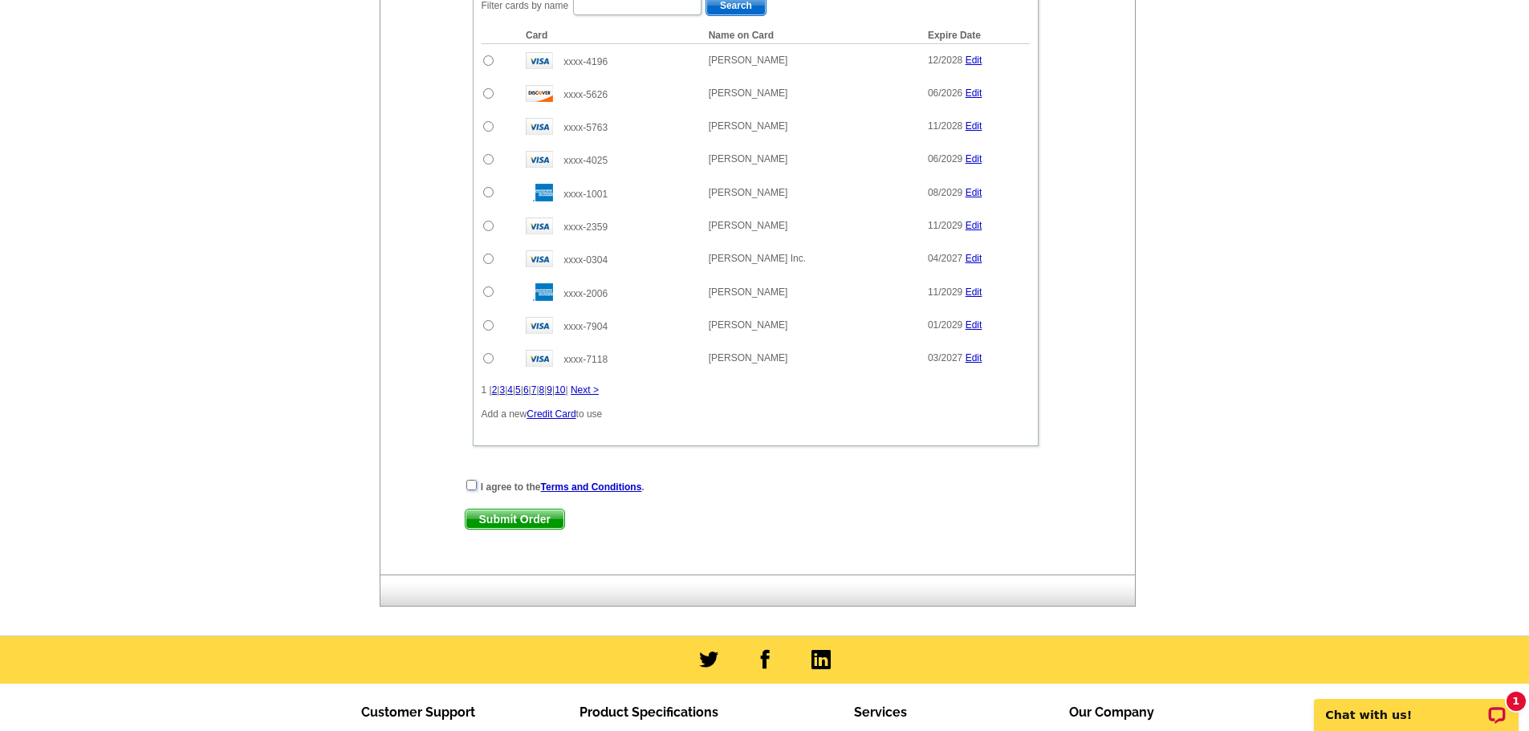
click at [472, 486] on input "checkbox" at bounding box center [471, 485] width 10 height 10
checkbox input "true"
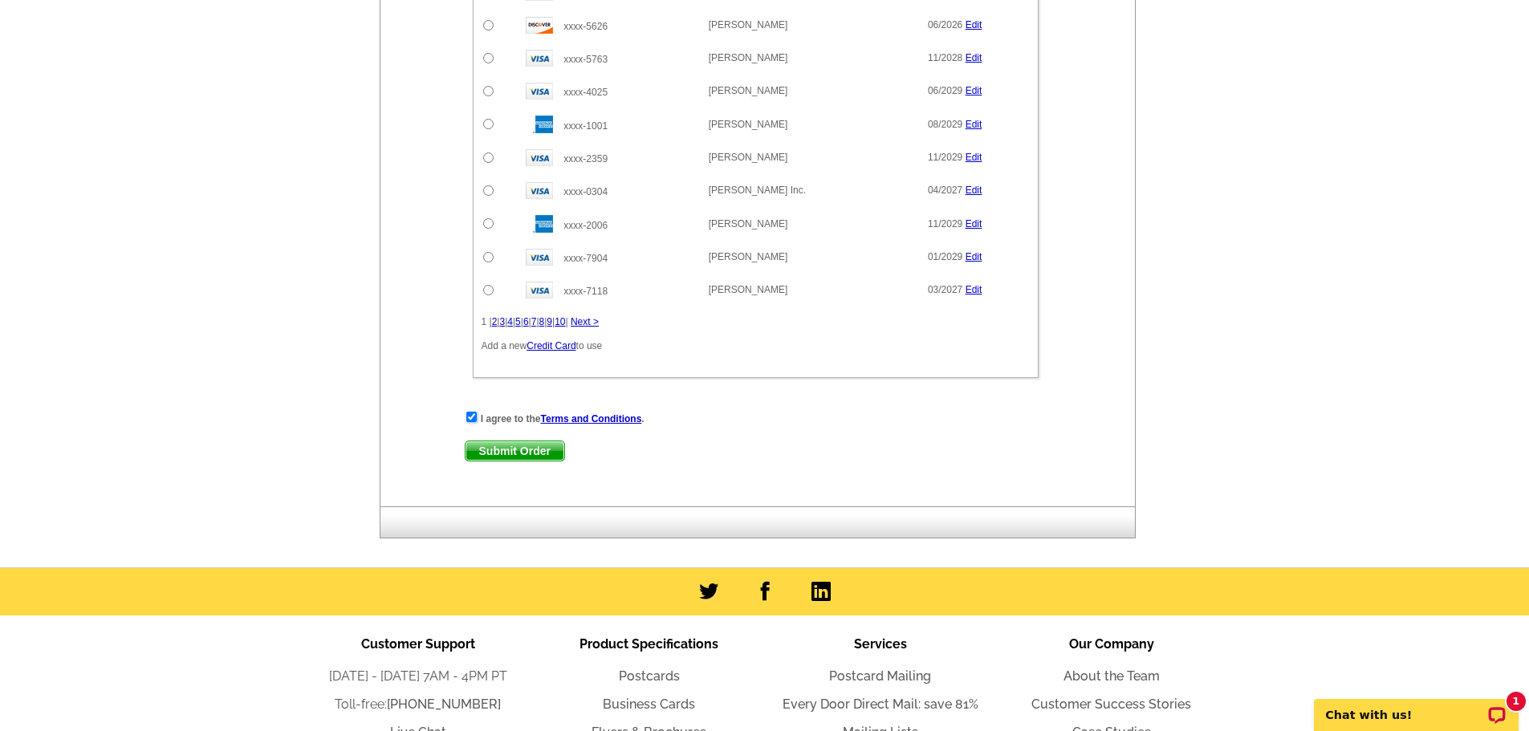
scroll to position [1445, 0]
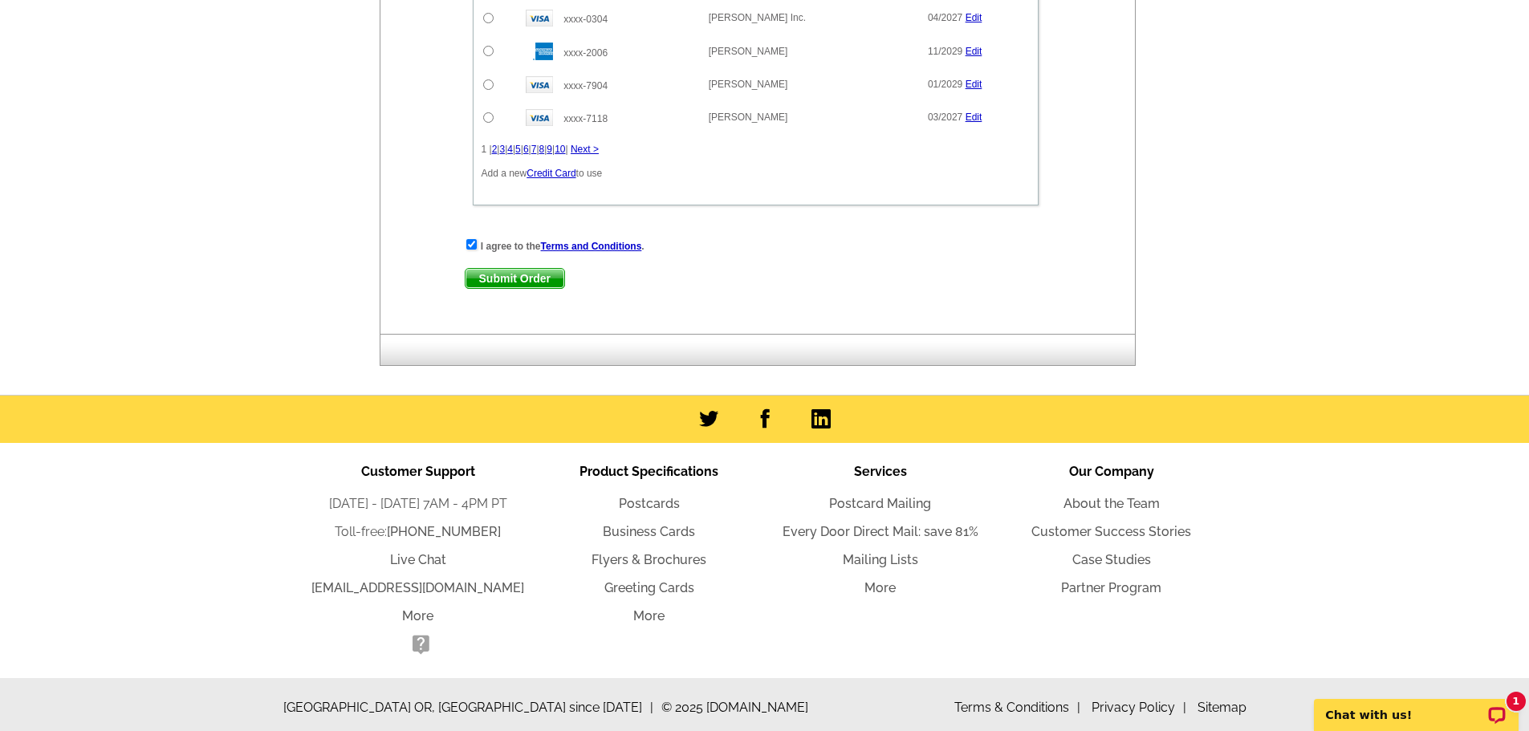
click at [506, 275] on span "Submit Order" at bounding box center [515, 278] width 99 height 19
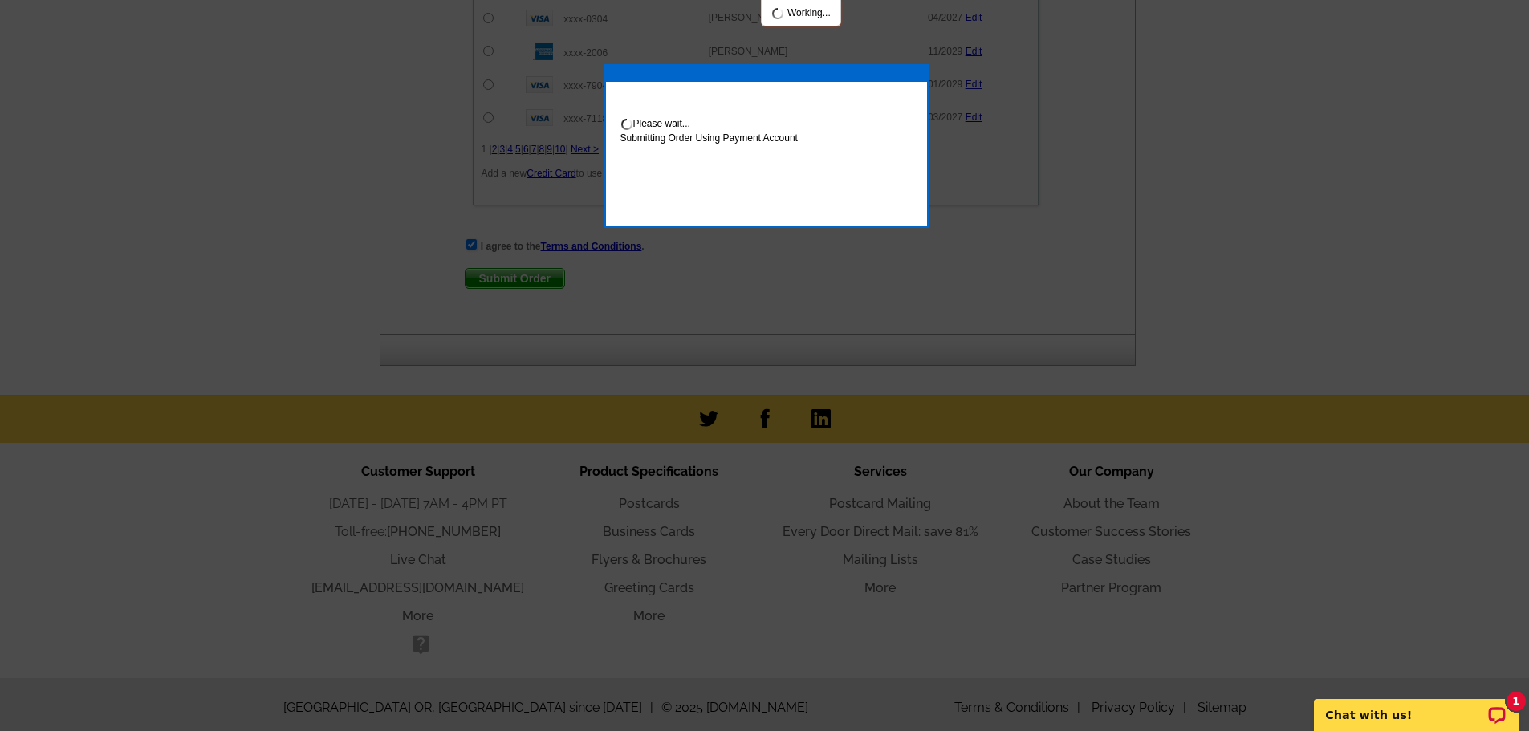
scroll to position [1526, 0]
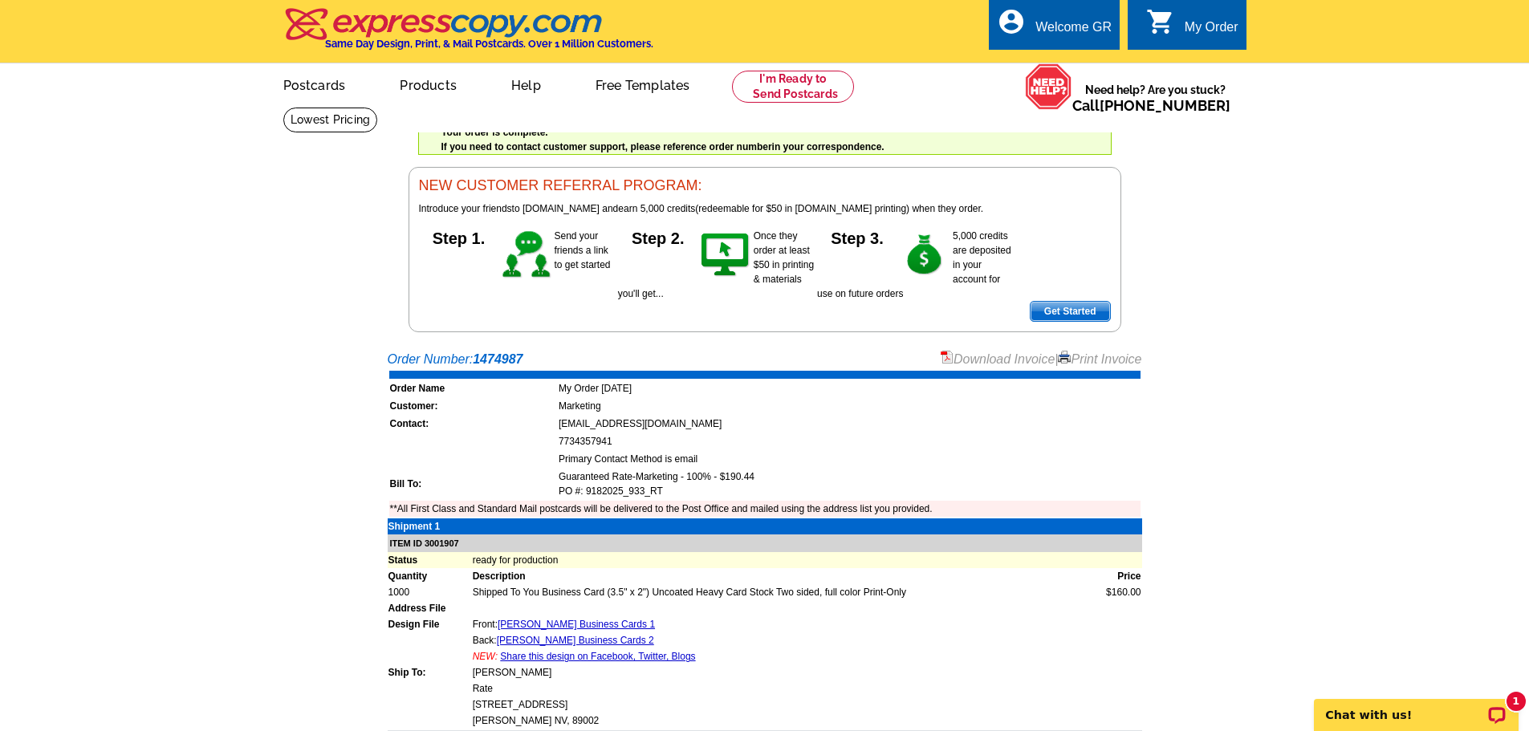
click at [996, 366] on link "Download Invoice" at bounding box center [998, 359] width 114 height 14
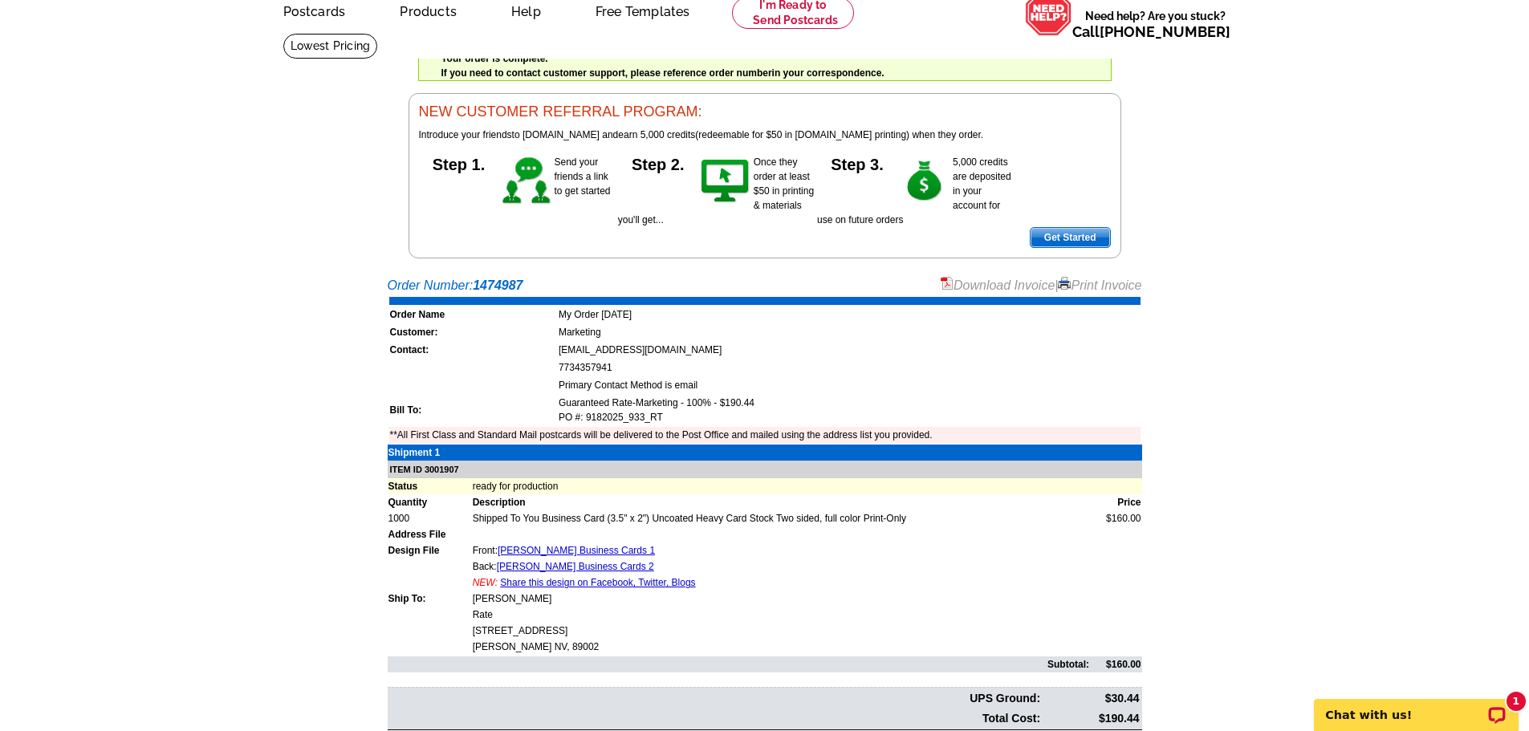
scroll to position [488, 0]
